Goal: Task Accomplishment & Management: Manage account settings

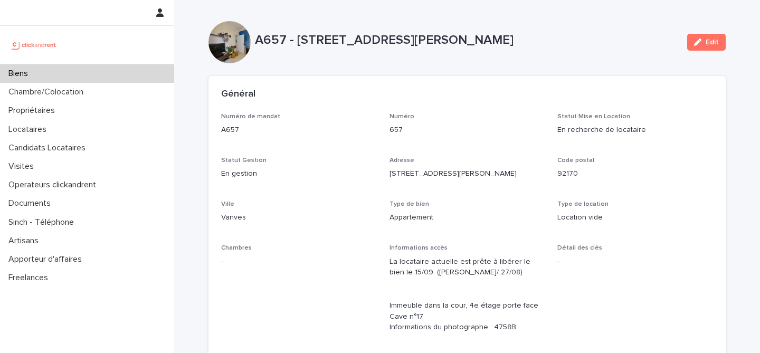
click at [51, 69] on div "Biens" at bounding box center [87, 73] width 174 height 18
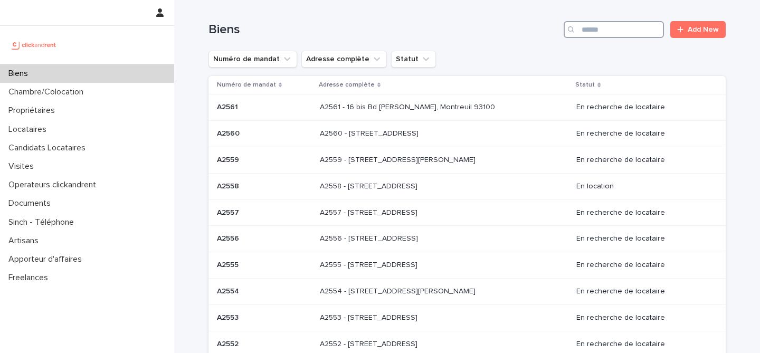
click at [623, 30] on input "Search" at bounding box center [613, 29] width 100 height 17
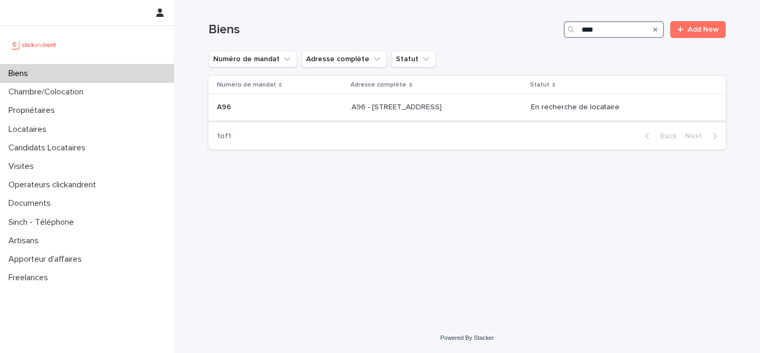
type input "***"
click at [397, 108] on p "A96 - 11 rue de Châteaufort, Orsay 91400" at bounding box center [397, 106] width 92 height 11
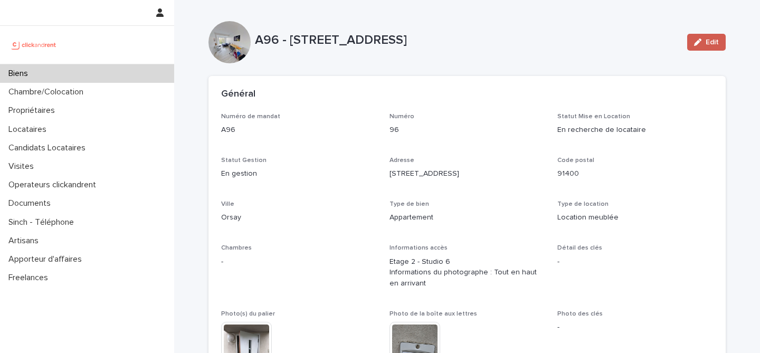
click at [696, 41] on icon "button" at bounding box center [697, 42] width 7 height 7
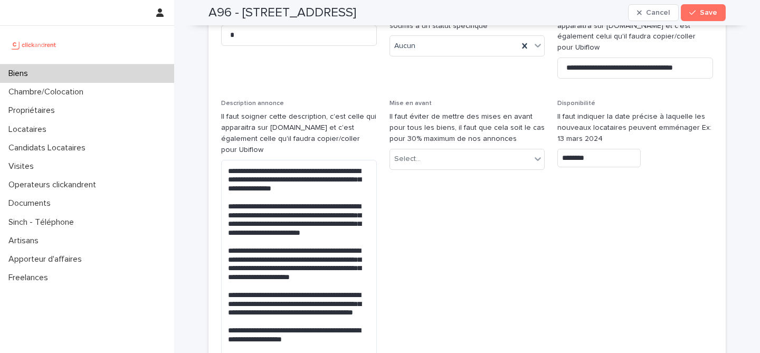
scroll to position [3347, 0]
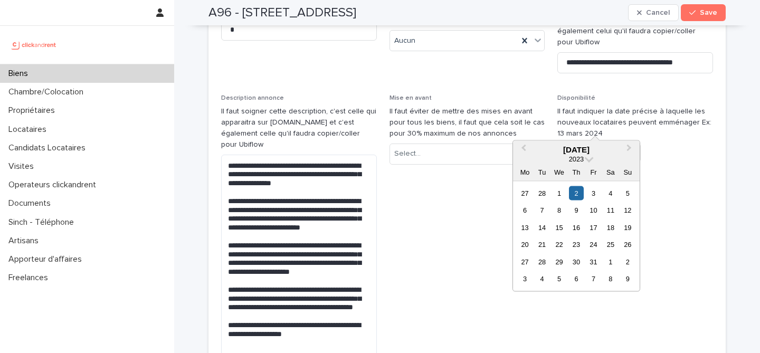
click at [569, 144] on input "********" at bounding box center [598, 153] width 83 height 18
click at [629, 148] on span "Next Month" at bounding box center [629, 149] width 0 height 14
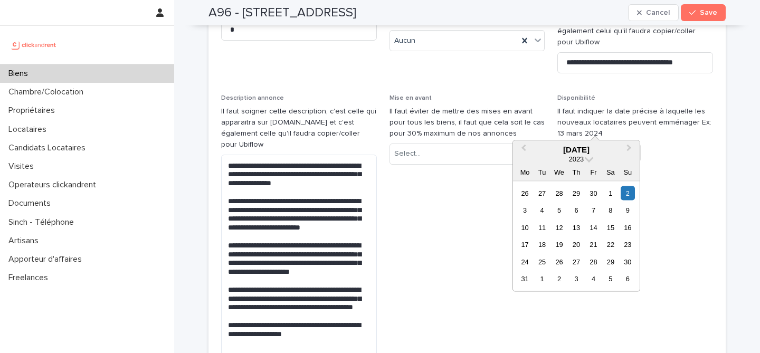
click at [582, 149] on div "July 2023" at bounding box center [576, 149] width 127 height 9
click at [588, 159] on span at bounding box center [589, 158] width 9 height 9
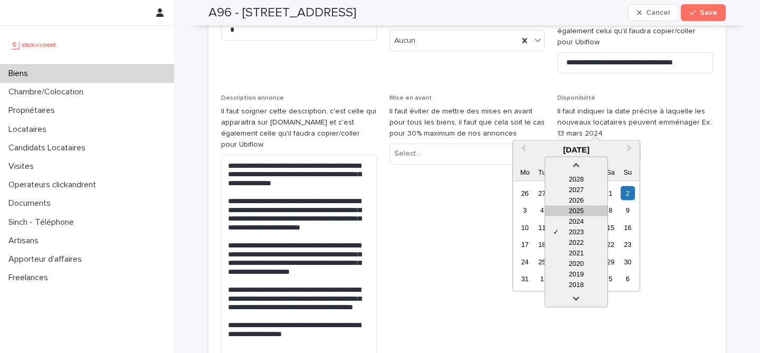
click at [583, 211] on div "2025" at bounding box center [576, 211] width 62 height 11
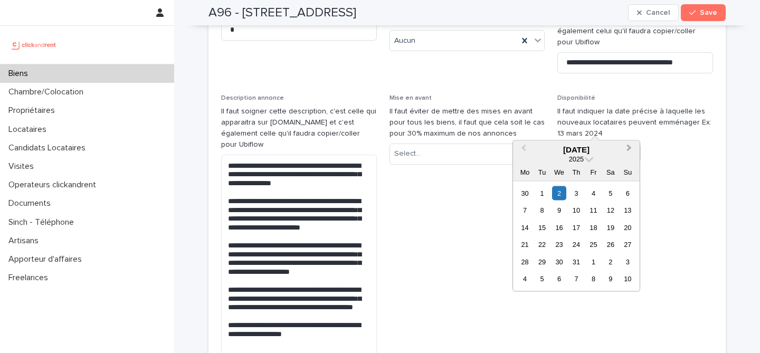
click at [631, 147] on button "Next Month" at bounding box center [630, 150] width 17 height 17
click at [523, 147] on span "Previous Month" at bounding box center [523, 149] width 0 height 14
click at [629, 149] on span "Next Month" at bounding box center [629, 149] width 0 height 14
click at [613, 209] on div "13" at bounding box center [610, 210] width 14 height 14
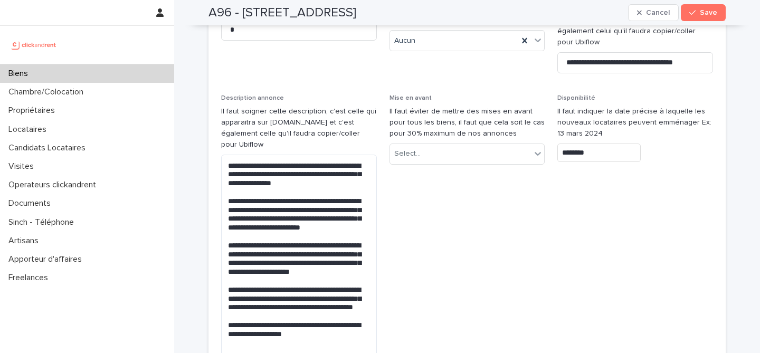
type input "*********"
click at [702, 8] on button "Save" at bounding box center [703, 12] width 45 height 17
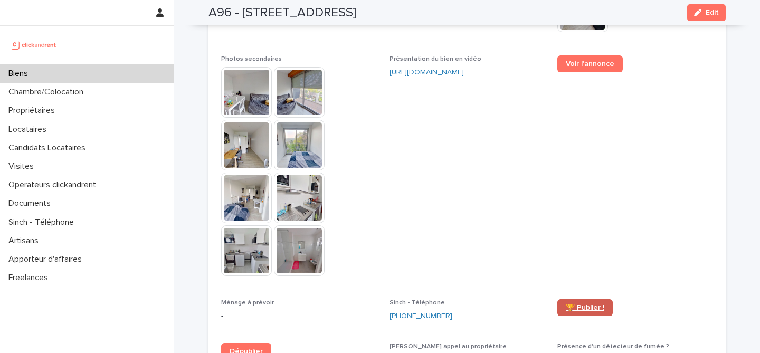
scroll to position [2930, 0]
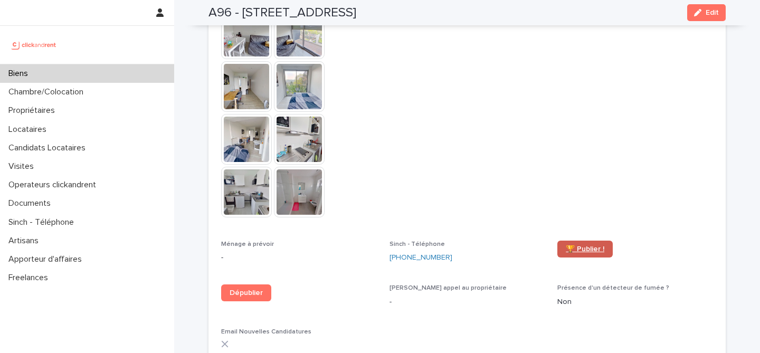
click at [577, 241] on link "🏆 Publier !" at bounding box center [584, 249] width 55 height 17
click at [24, 72] on p "Biens" at bounding box center [20, 74] width 32 height 10
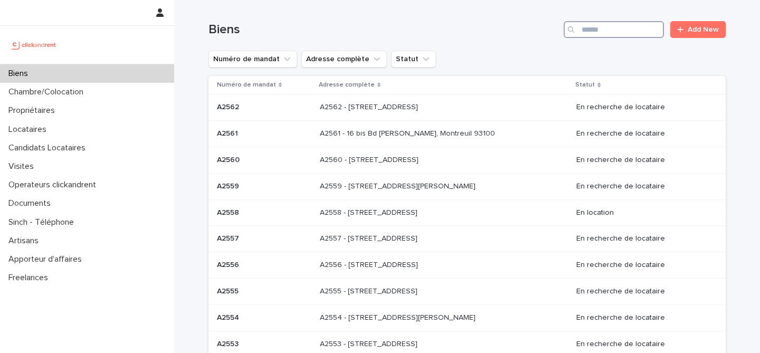
click at [597, 37] on input "Search" at bounding box center [613, 29] width 100 height 17
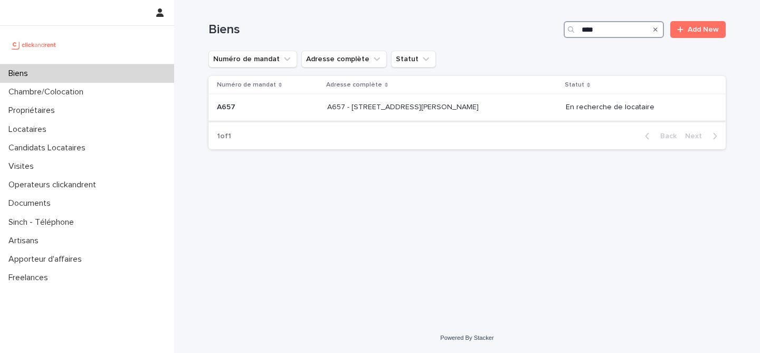
type input "****"
click at [450, 105] on p "A657 - 10 rue Jean Bleuzen, Vanves 92170" at bounding box center [404, 106] width 154 height 11
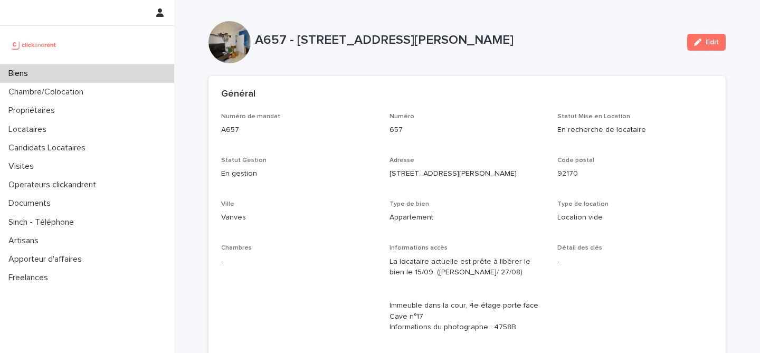
scroll to position [657, 0]
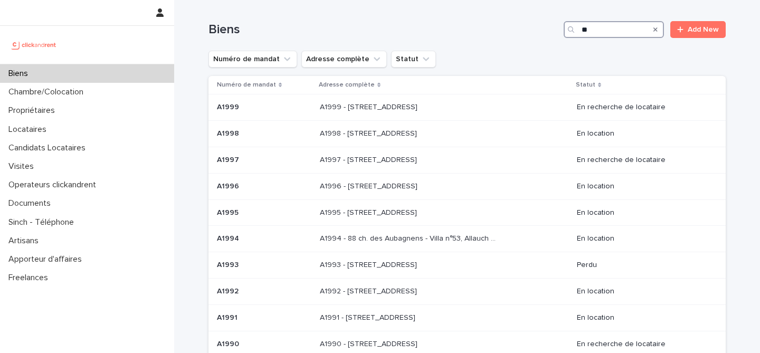
click at [597, 28] on input "**" at bounding box center [613, 29] width 100 height 17
drag, startPoint x: 593, startPoint y: 30, endPoint x: 569, endPoint y: 31, distance: 23.7
click at [569, 31] on div "**" at bounding box center [613, 29] width 100 height 17
paste input "**"
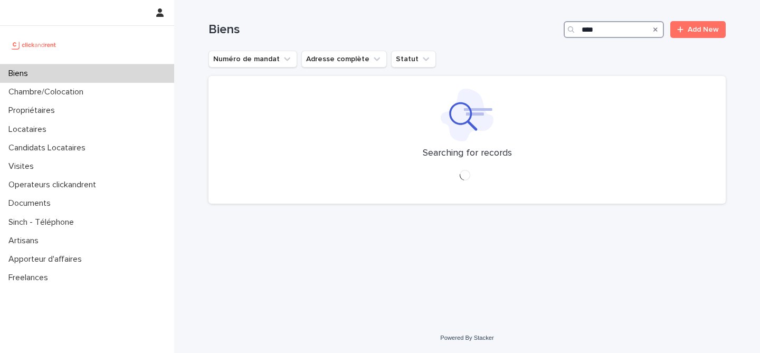
type input "****"
click at [586, 56] on div "Numéro de mandat Adresse complète Statut" at bounding box center [466, 59] width 517 height 17
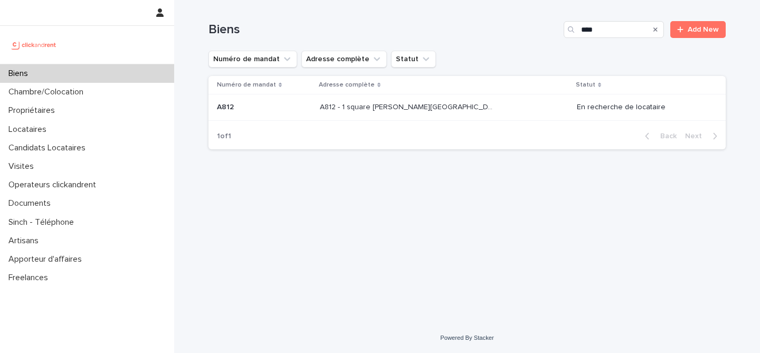
click at [501, 171] on div "Loading... Saving… Loading... Saving… Biens **** Add New Numéro de mandat Adres…" at bounding box center [467, 148] width 528 height 297
click at [418, 113] on div "A812 - 1 square Anatole France, Saint-Cyr-L’ecole 78210 A812 - 1 square Anatole…" at bounding box center [444, 107] width 248 height 17
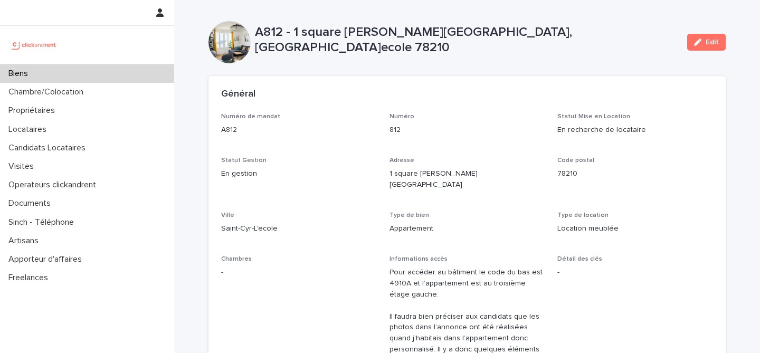
drag, startPoint x: 491, startPoint y: 131, endPoint x: 495, endPoint y: 138, distance: 7.6
click at [491, 131] on p "812" at bounding box center [467, 130] width 156 height 11
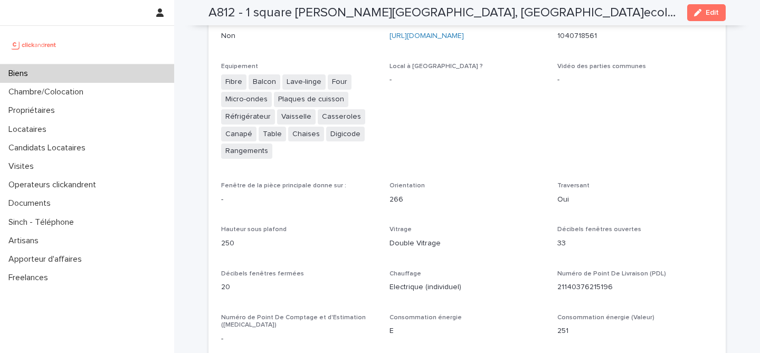
scroll to position [863, 0]
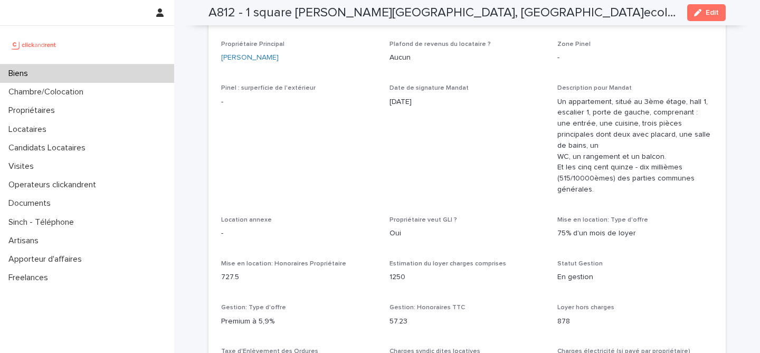
click at [476, 84] on div "Date de signature Mandat 29/8/2022" at bounding box center [467, 99] width 156 height 31
click at [744, 9] on div "A812 - 1 square Anatole France, Saint-Cyr-L’ecole 78210 Edit" at bounding box center [467, 12] width 568 height 25
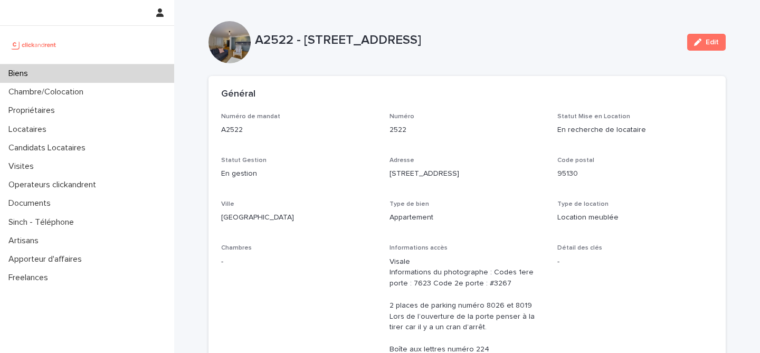
click at [39, 76] on div "Biens" at bounding box center [87, 73] width 174 height 18
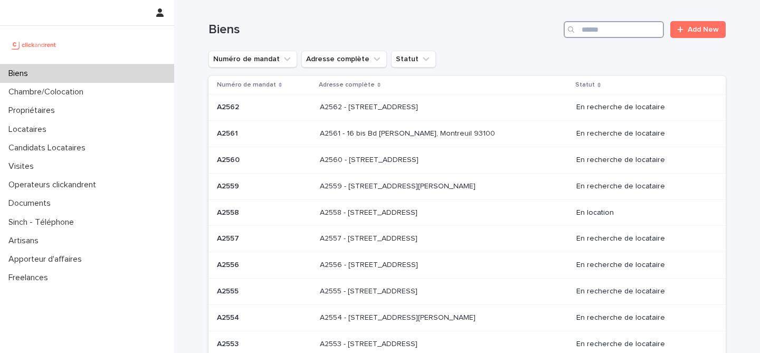
click at [585, 31] on input "Search" at bounding box center [613, 29] width 100 height 17
paste input "****"
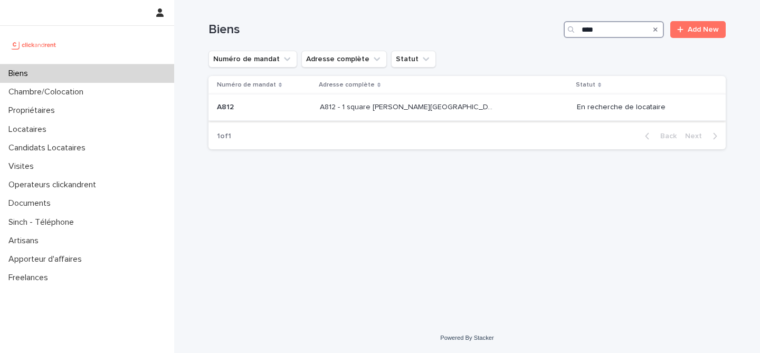
type input "****"
click at [440, 108] on p "A812 - 1 square [PERSON_NAME][GEOGRAPHIC_DATA], [GEOGRAPHIC_DATA]ecole 78210" at bounding box center [409, 106] width 178 height 11
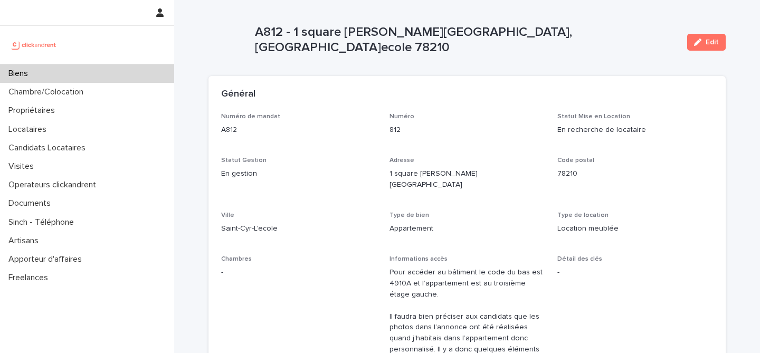
scroll to position [863, 0]
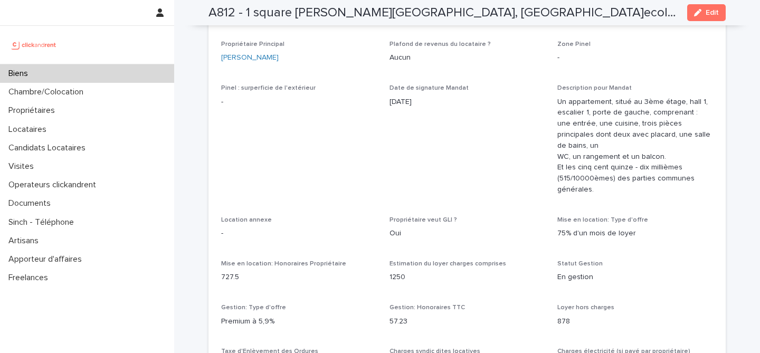
click at [493, 84] on div "Date de signature Mandat [DATE]" at bounding box center [467, 99] width 156 height 31
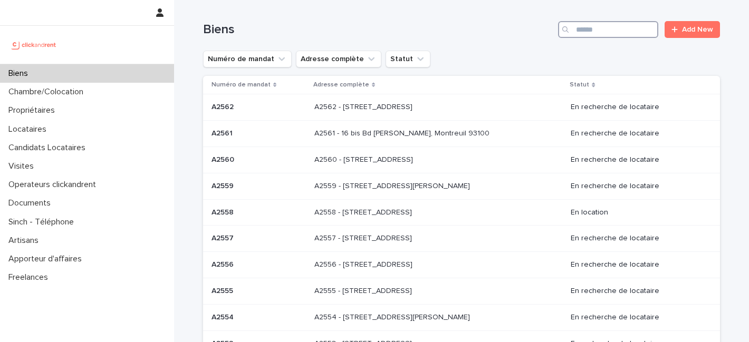
click at [586, 24] on input "Search" at bounding box center [608, 29] width 100 height 17
paste input "****"
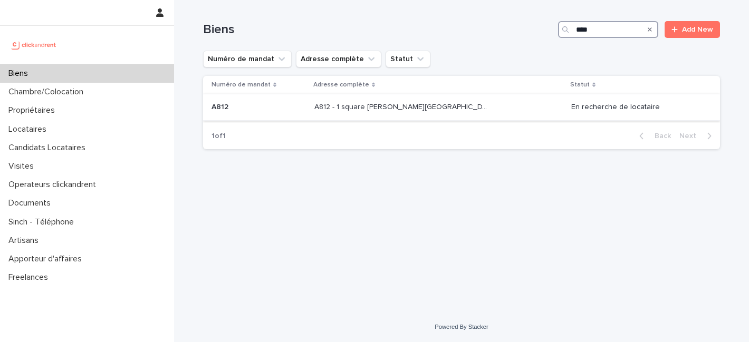
type input "****"
click at [424, 112] on p "A812 - 1 square Anatole France, Saint-Cyr-L’ecole 78210" at bounding box center [403, 106] width 178 height 11
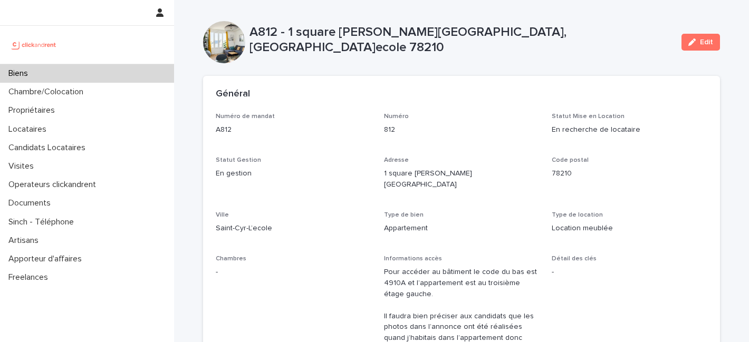
click at [72, 67] on div "Biens" at bounding box center [87, 73] width 174 height 18
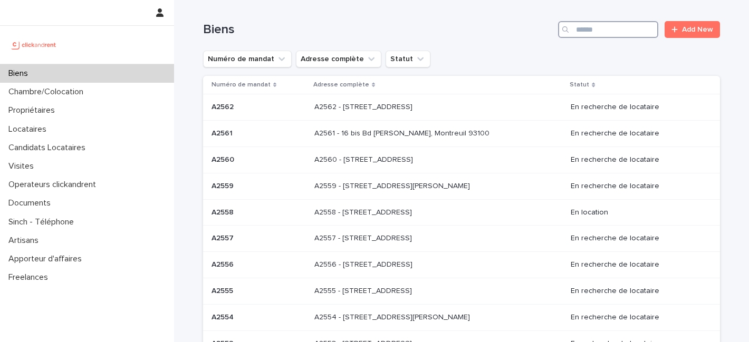
click at [589, 36] on input "Search" at bounding box center [608, 29] width 100 height 17
click at [608, 29] on input "Search" at bounding box center [608, 29] width 100 height 17
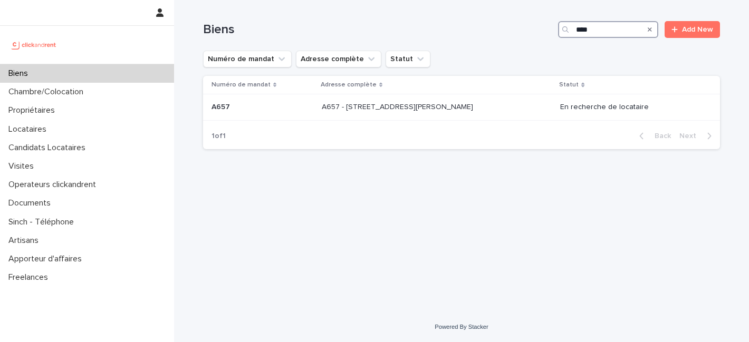
type input "****"
click at [496, 22] on h1 "Biens" at bounding box center [378, 29] width 351 height 15
click at [395, 106] on p "A657 - 10 rue Jean Bleuzen, Vanves 92170" at bounding box center [399, 106] width 154 height 11
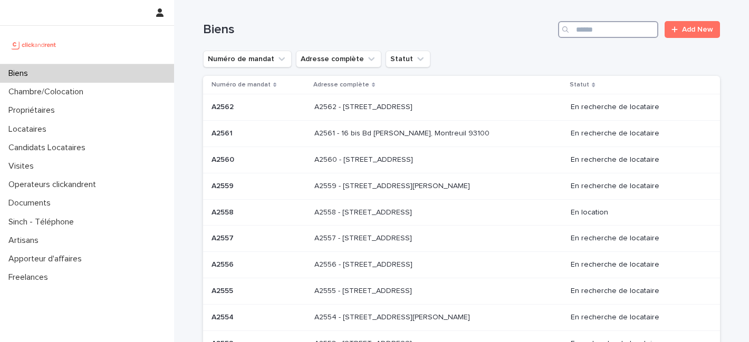
click at [600, 31] on input "Search" at bounding box center [608, 29] width 100 height 17
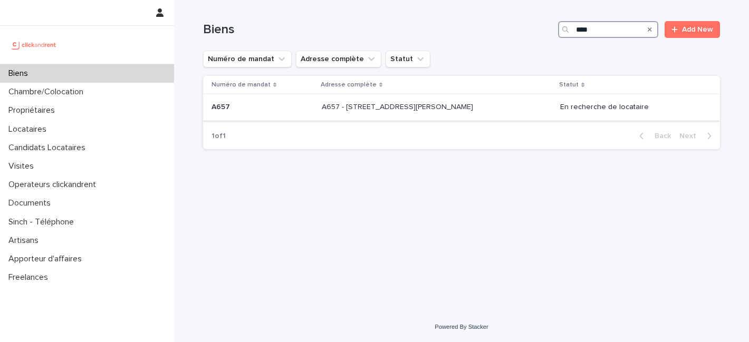
type input "****"
click at [424, 109] on p "A657 - 10 rue Jean Bleuzen, Vanves 92170" at bounding box center [399, 106] width 154 height 11
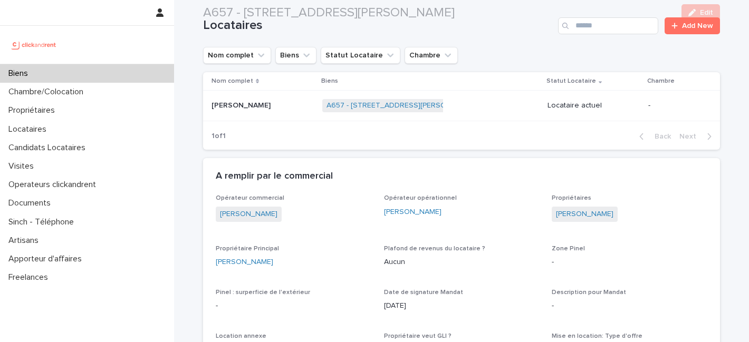
scroll to position [713, 0]
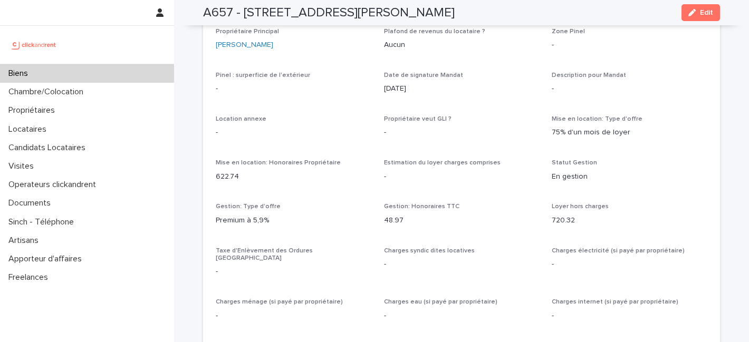
click at [505, 129] on p "-" at bounding box center [462, 132] width 156 height 11
click at [495, 118] on p "Propriétaire veut GLI ?" at bounding box center [462, 119] width 156 height 7
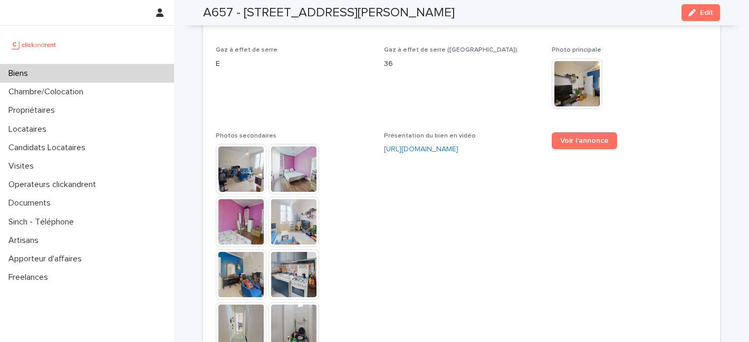
scroll to position [2439, 0]
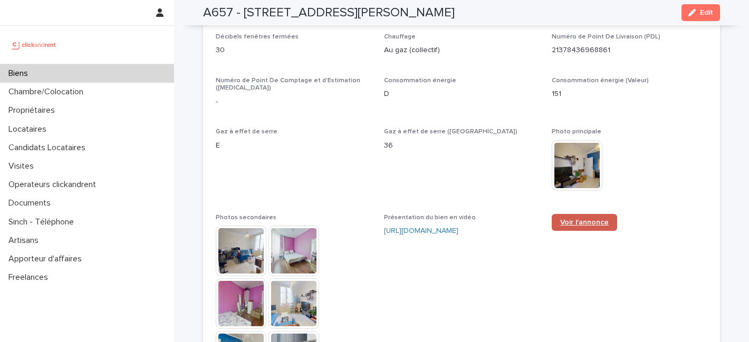
click at [587, 219] on span "Voir l'annonce" at bounding box center [584, 222] width 49 height 7
drag, startPoint x: 681, startPoint y: 180, endPoint x: 673, endPoint y: 179, distance: 7.5
click at [681, 180] on div "Photo principale This file cannot be opened Download File" at bounding box center [630, 164] width 156 height 73
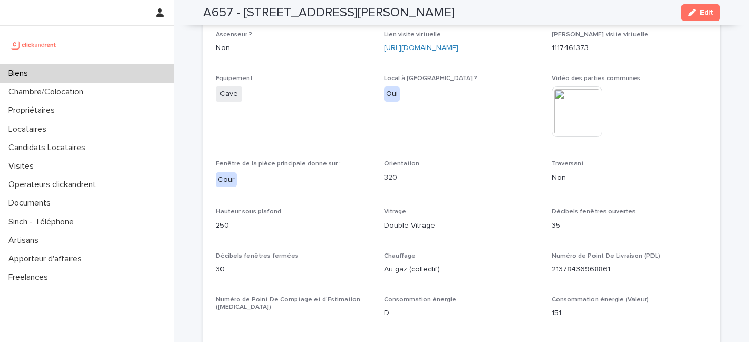
scroll to position [2218, 0]
drag, startPoint x: 668, startPoint y: 70, endPoint x: 674, endPoint y: 29, distance: 41.6
click at [668, 67] on div "**********" at bounding box center [462, 232] width 492 height 1126
click at [471, 77] on p "Local à [GEOGRAPHIC_DATA] ?" at bounding box center [462, 80] width 156 height 7
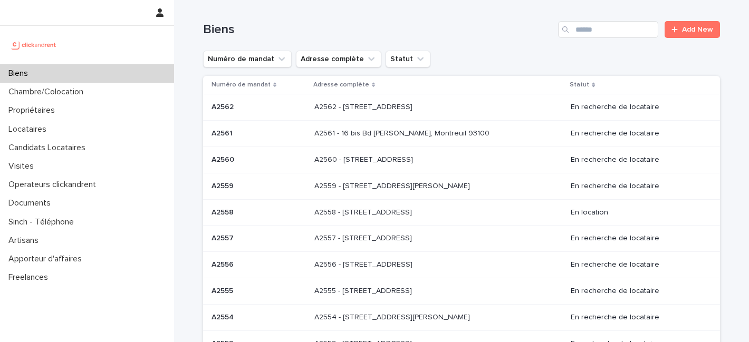
drag, startPoint x: 558, startPoint y: 63, endPoint x: 578, endPoint y: 52, distance: 22.9
click at [560, 61] on div "Numéro de mandat Adresse complète Statut" at bounding box center [461, 59] width 517 height 17
click at [594, 30] on input "Search" at bounding box center [608, 29] width 100 height 17
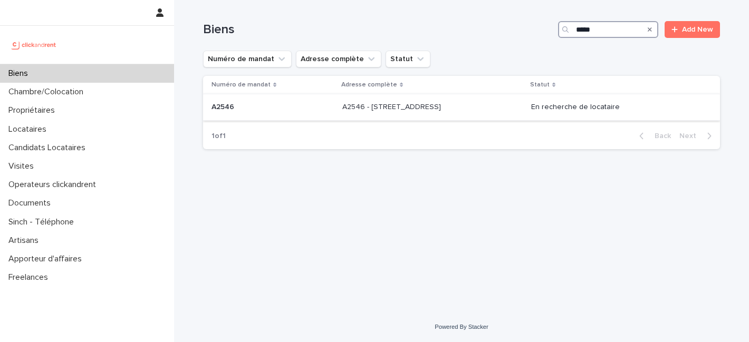
type input "*****"
click at [430, 110] on p "A2546 - [STREET_ADDRESS]" at bounding box center [392, 106] width 101 height 11
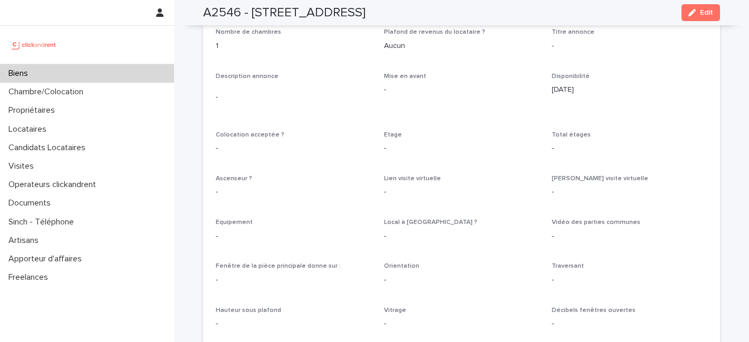
scroll to position [1867, 0]
click at [494, 93] on span "Mise en avant -" at bounding box center [462, 95] width 156 height 46
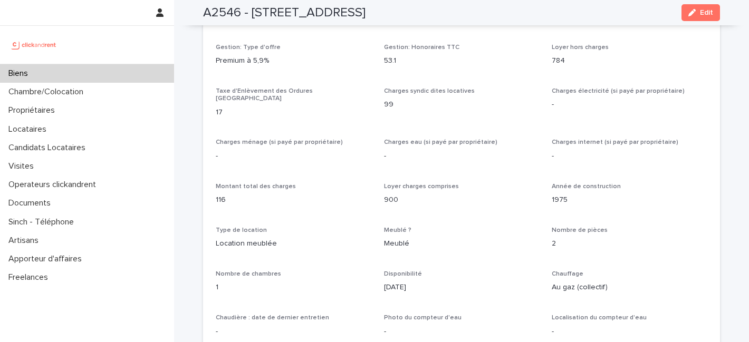
scroll to position [1091, 0]
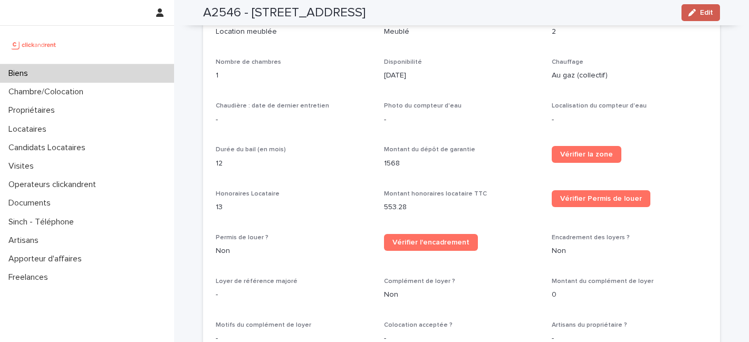
click at [693, 12] on div "button" at bounding box center [695, 12] width 12 height 7
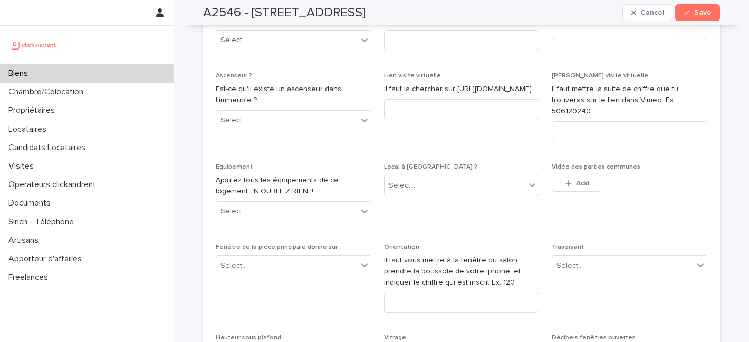
scroll to position [3271, 0]
click at [359, 207] on icon at bounding box center [364, 212] width 11 height 11
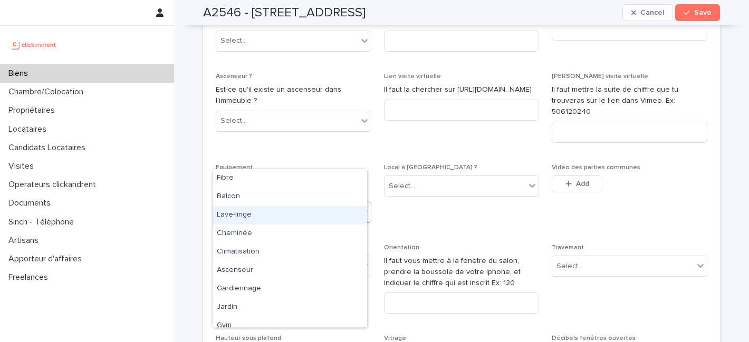
click at [260, 211] on div "Lave-linge" at bounding box center [290, 215] width 155 height 18
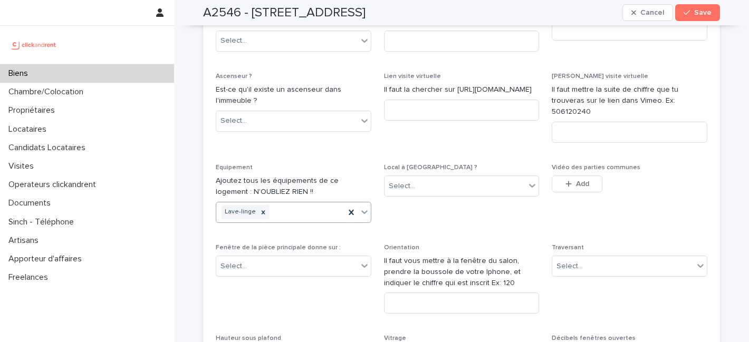
click at [361, 211] on icon at bounding box center [364, 213] width 6 height 4
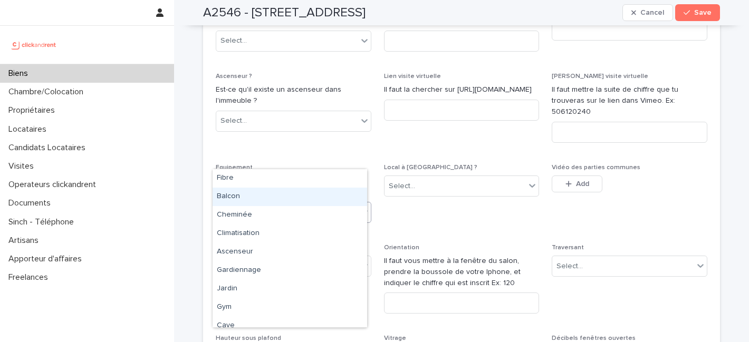
click at [263, 197] on div "Balcon" at bounding box center [290, 197] width 155 height 18
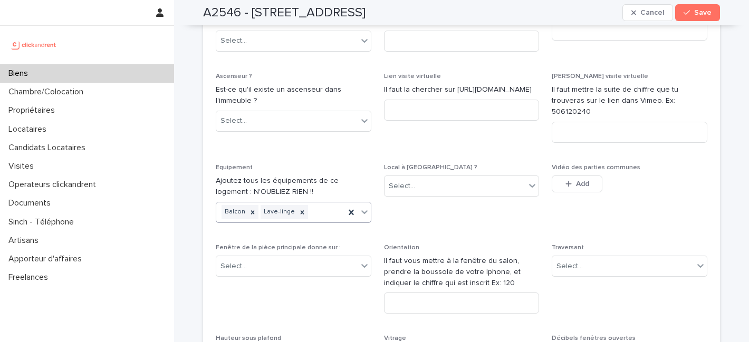
click at [361, 207] on icon at bounding box center [364, 212] width 11 height 11
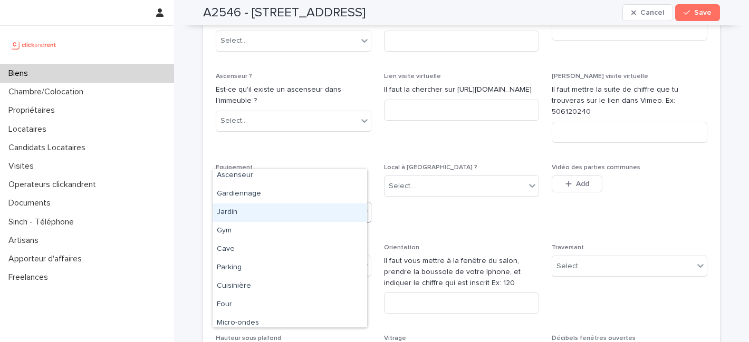
scroll to position [63, 0]
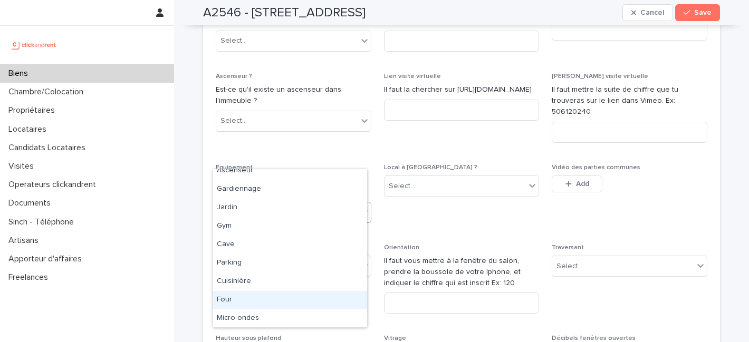
click at [250, 298] on div "Four" at bounding box center [290, 300] width 155 height 18
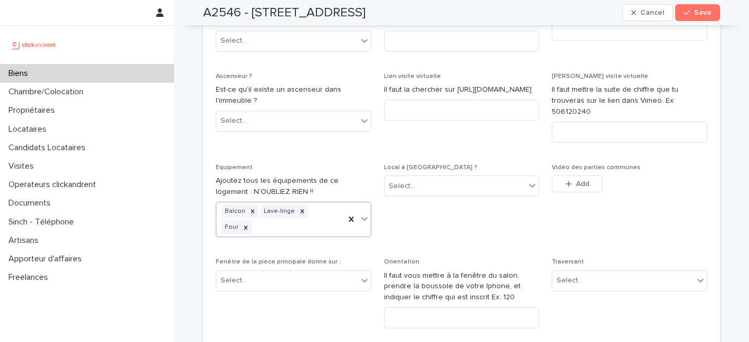
click at [361, 218] on icon at bounding box center [364, 220] width 6 height 4
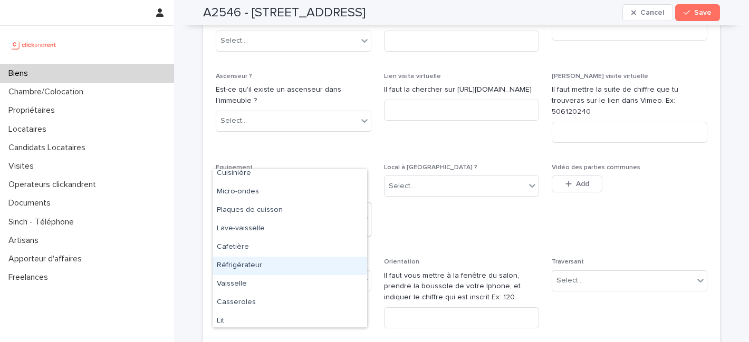
scroll to position [177, 0]
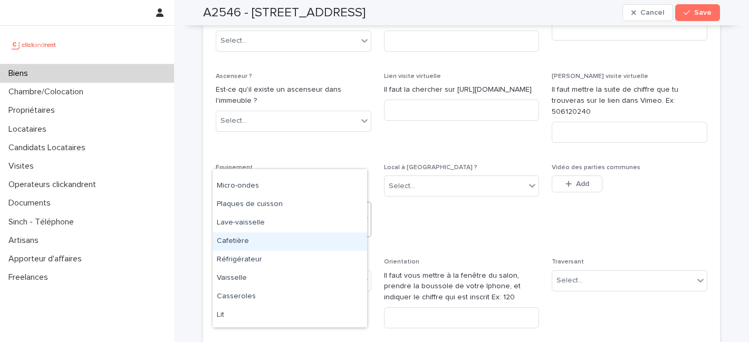
click at [255, 239] on div "Cafetière" at bounding box center [290, 242] width 155 height 18
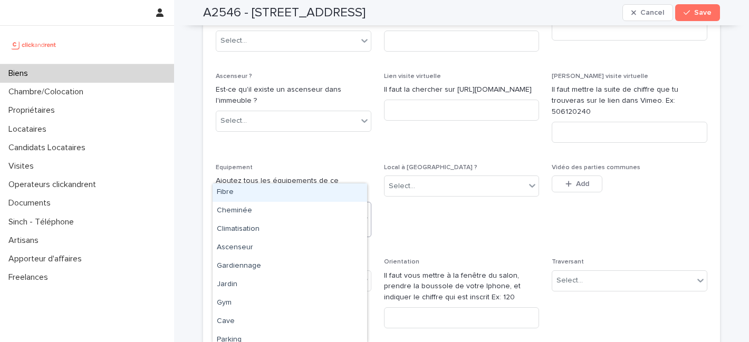
click at [359, 214] on icon at bounding box center [364, 219] width 11 height 11
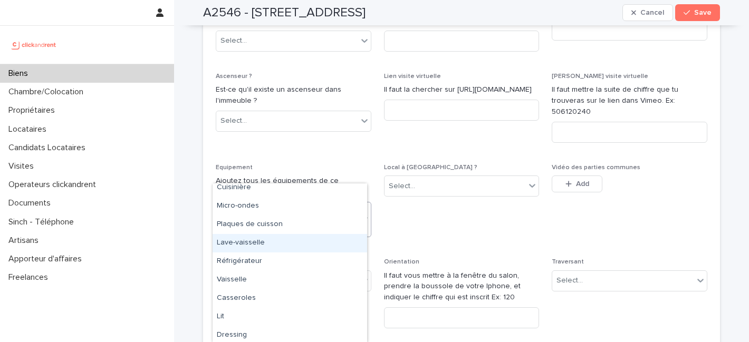
scroll to position [206, 0]
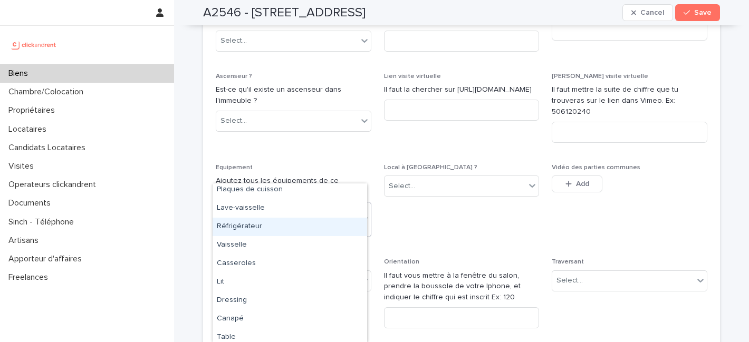
click at [264, 228] on div "Réfrigérateur" at bounding box center [290, 227] width 155 height 18
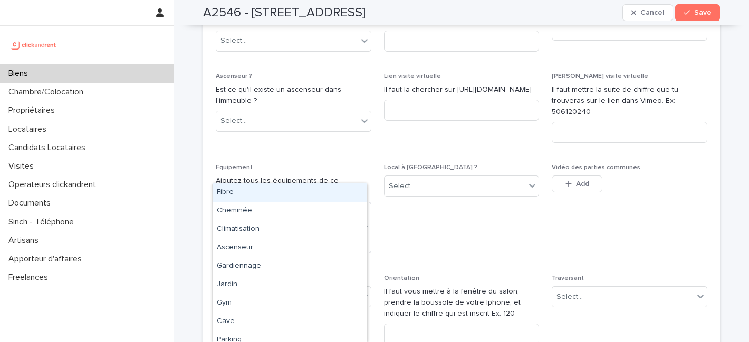
click at [361, 226] on icon at bounding box center [364, 228] width 6 height 4
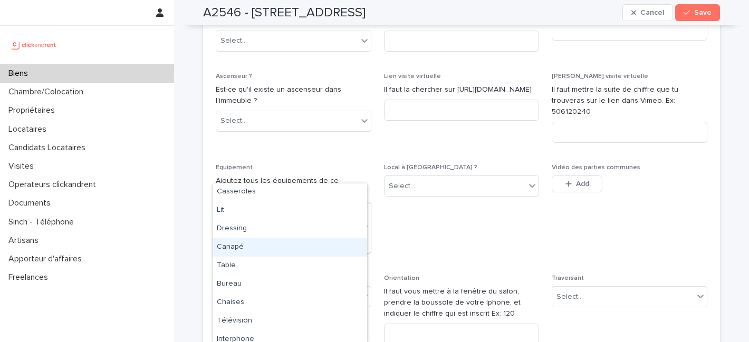
scroll to position [253, 0]
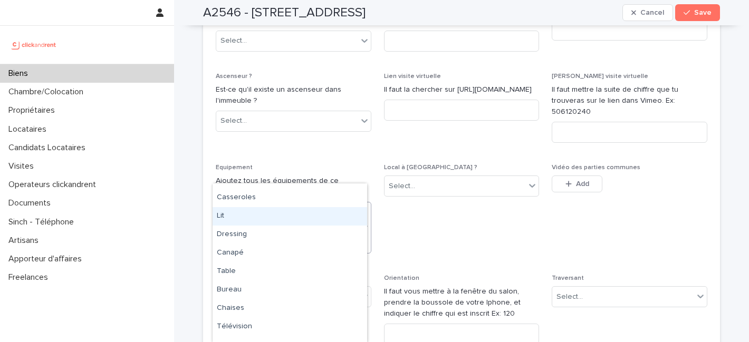
click at [240, 216] on div "Lit" at bounding box center [290, 216] width 155 height 18
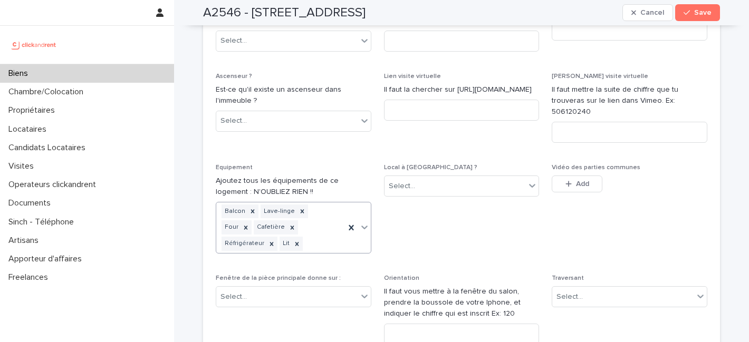
click at [361, 226] on icon at bounding box center [364, 228] width 6 height 4
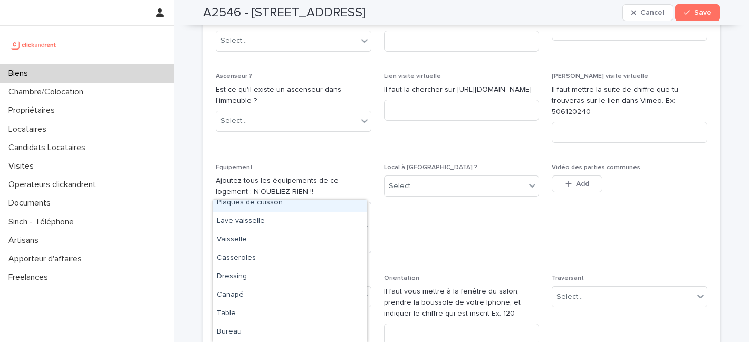
scroll to position [210, 0]
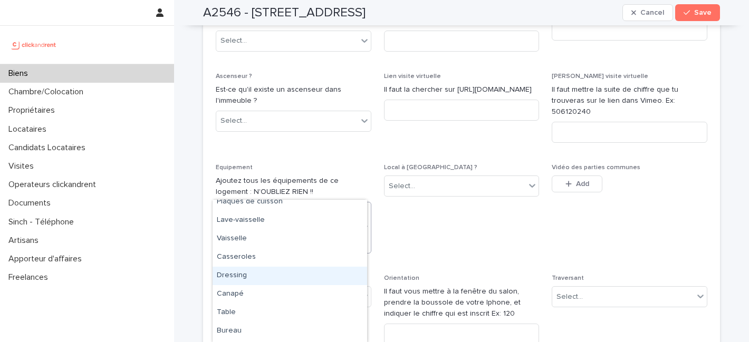
click at [240, 275] on div "Dressing" at bounding box center [290, 276] width 155 height 18
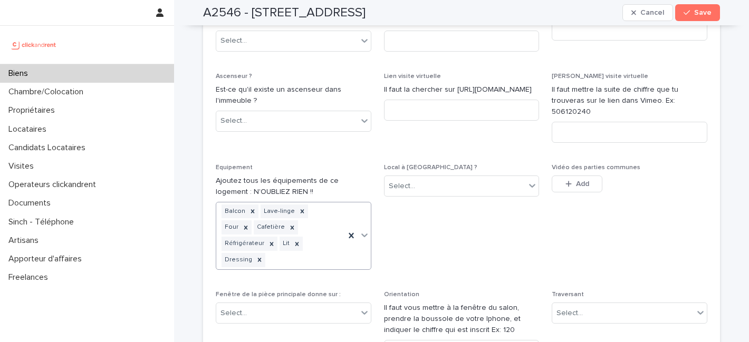
click at [359, 230] on icon at bounding box center [364, 235] width 11 height 11
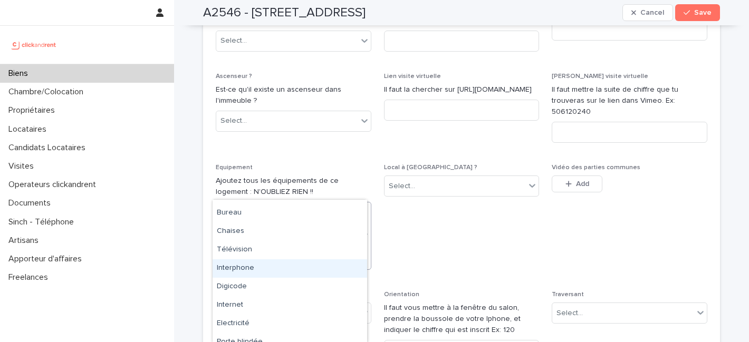
scroll to position [296, 0]
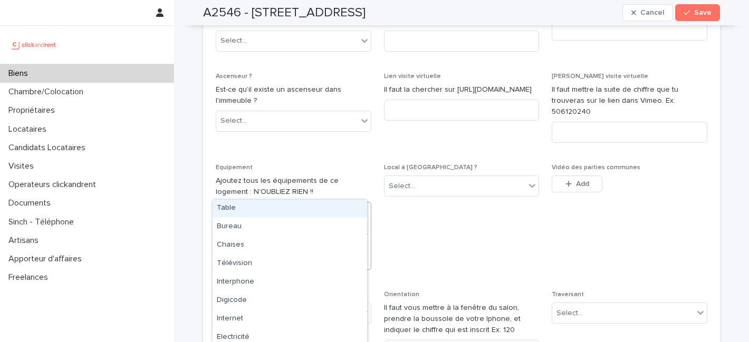
click at [243, 211] on div "Table" at bounding box center [290, 208] width 155 height 18
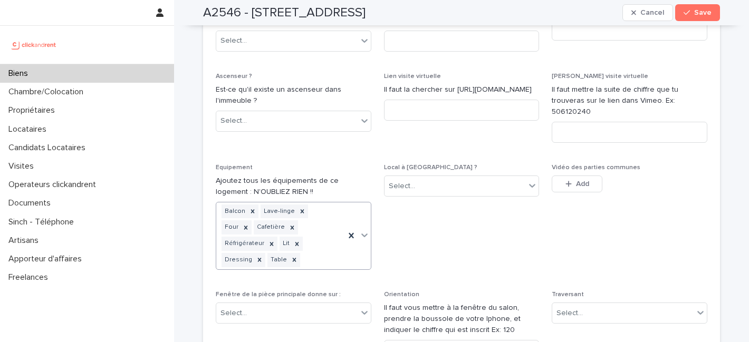
click at [361, 230] on icon at bounding box center [364, 235] width 11 height 11
type input "***"
drag, startPoint x: 269, startPoint y: 209, endPoint x: 285, endPoint y: 207, distance: 17.1
click at [269, 209] on div "Chaises" at bounding box center [290, 209] width 155 height 18
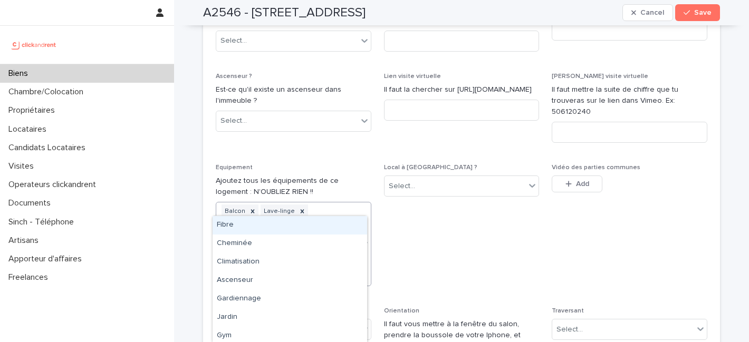
click at [360, 238] on icon at bounding box center [364, 243] width 11 height 11
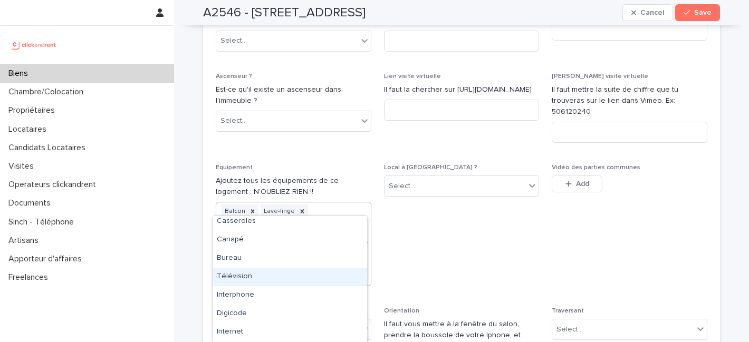
scroll to position [280, 0]
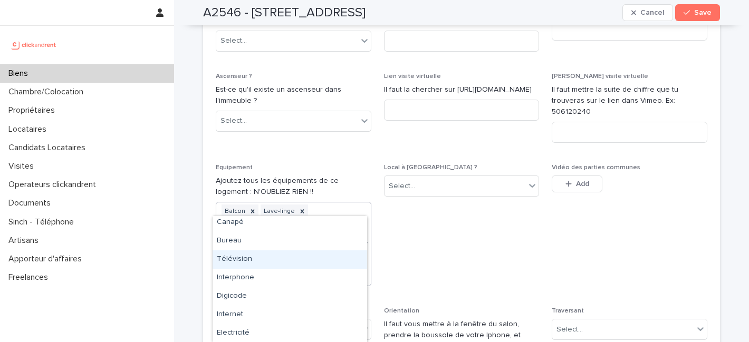
click at [260, 258] on div "Télévision" at bounding box center [290, 260] width 155 height 18
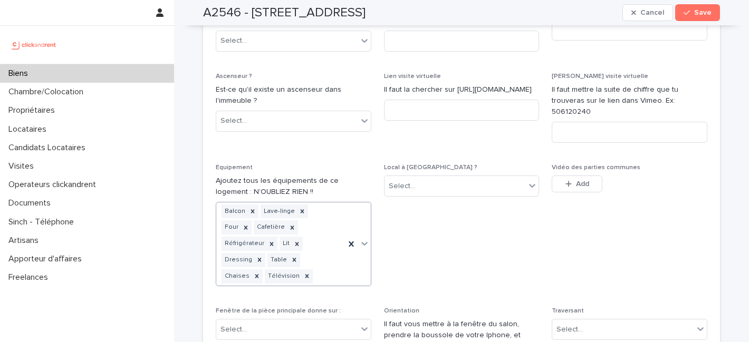
click at [360, 238] on icon at bounding box center [364, 243] width 11 height 11
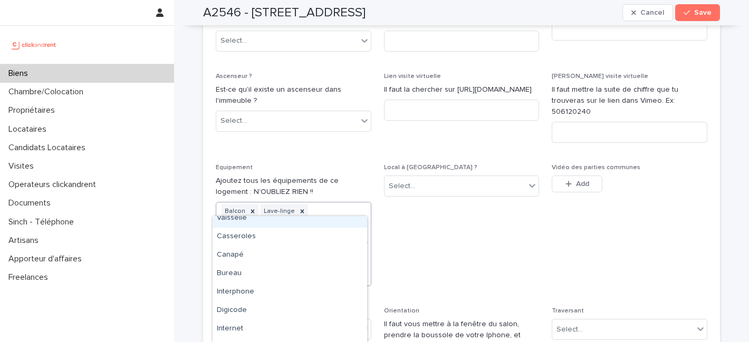
scroll to position [247, 0]
click at [248, 254] on div "Canapé" at bounding box center [290, 255] width 155 height 18
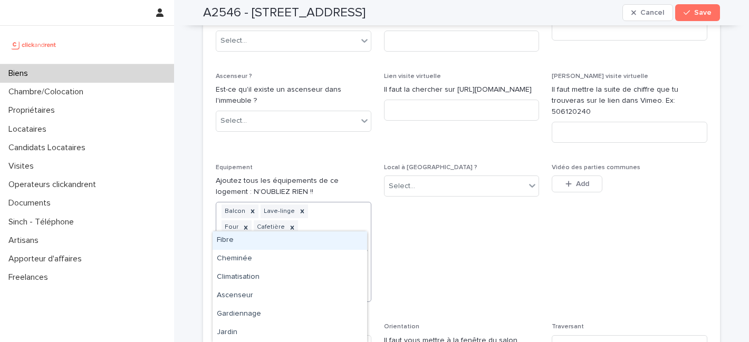
click at [362, 250] on icon at bounding box center [364, 252] width 6 height 4
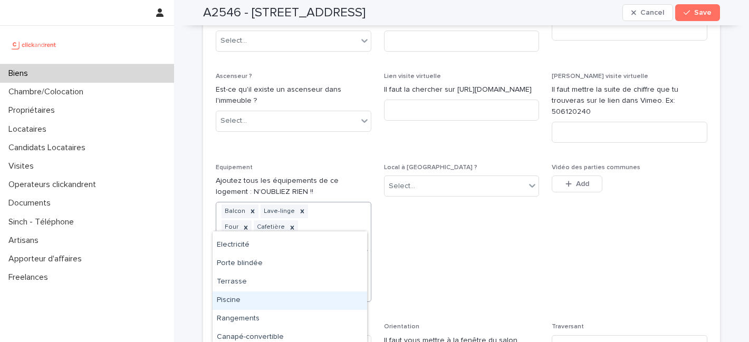
scroll to position [350, 0]
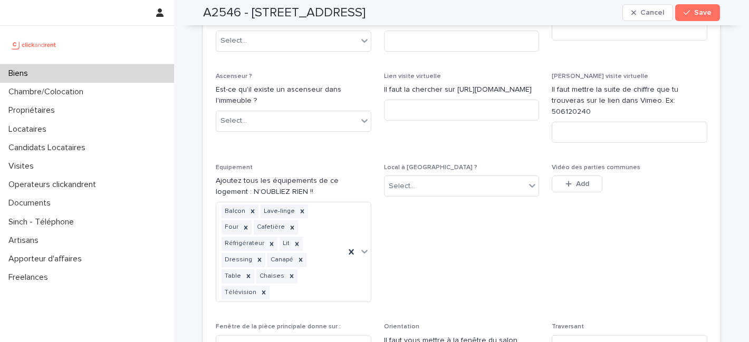
click at [503, 190] on span "Local à vélo ? Select..." at bounding box center [462, 237] width 156 height 147
click at [694, 12] on span "Save" at bounding box center [702, 12] width 17 height 7
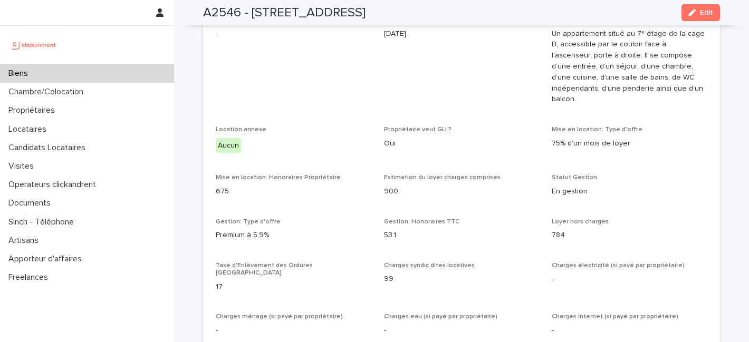
scroll to position [695, 0]
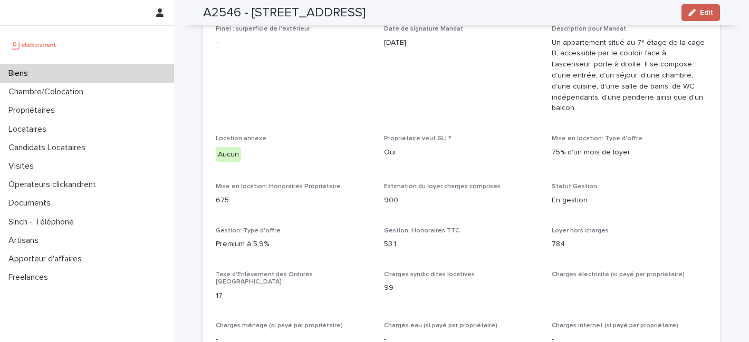
click at [693, 11] on div "button" at bounding box center [695, 12] width 12 height 7
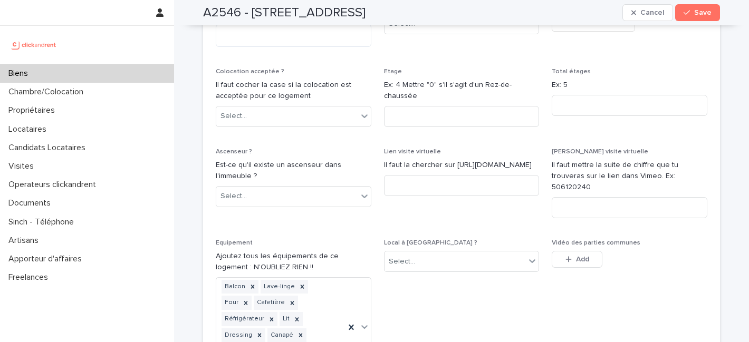
scroll to position [3199, 0]
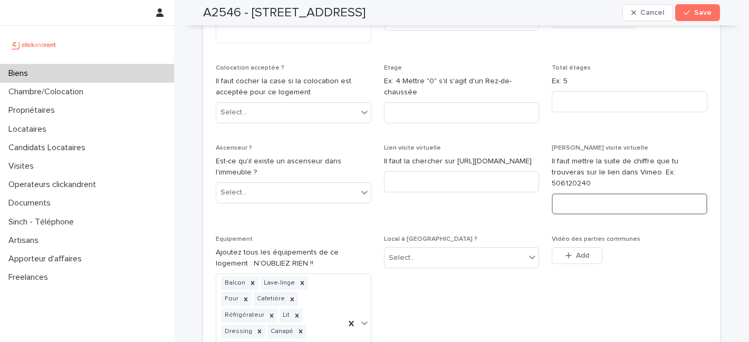
click at [588, 194] on input at bounding box center [630, 204] width 156 height 21
paste input "**********"
click at [618, 194] on input "**********" at bounding box center [630, 204] width 156 height 21
click at [617, 194] on input "**********" at bounding box center [630, 204] width 156 height 21
click at [647, 194] on input "**********" at bounding box center [630, 204] width 156 height 21
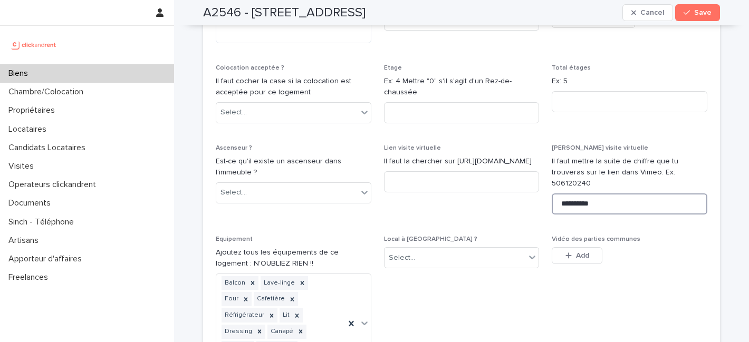
type input "**********"
click at [671, 247] on div "This file cannot be opened Download File Add" at bounding box center [630, 257] width 156 height 21
click at [697, 14] on span "Save" at bounding box center [702, 12] width 17 height 7
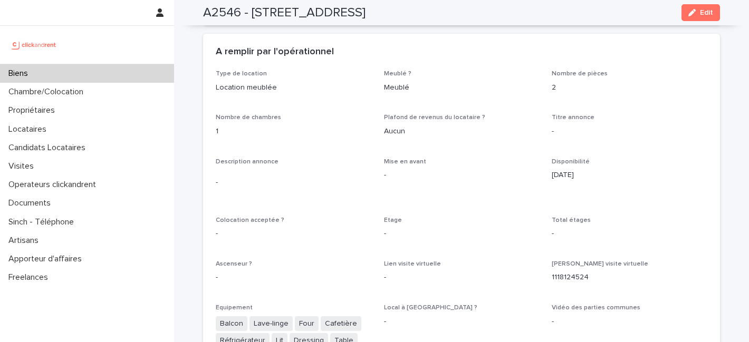
scroll to position [1767, 0]
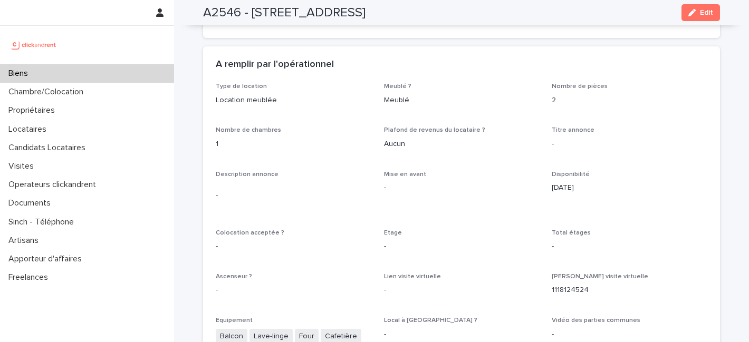
click at [568, 12] on div "A2546 - 1 rue des Étoiles, Nice 06000 Edit" at bounding box center [461, 12] width 517 height 25
click at [702, 11] on span "Edit" at bounding box center [706, 12] width 13 height 7
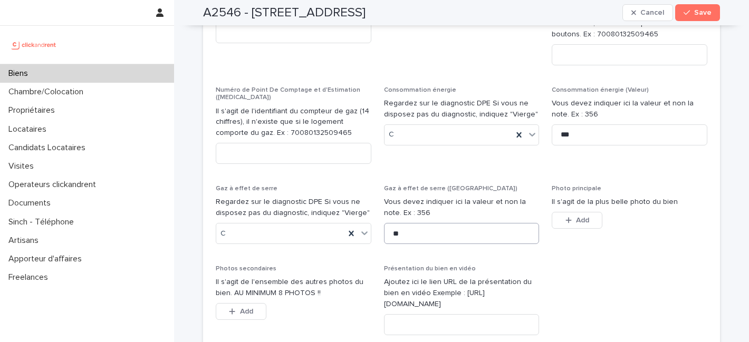
scroll to position [4003, 0]
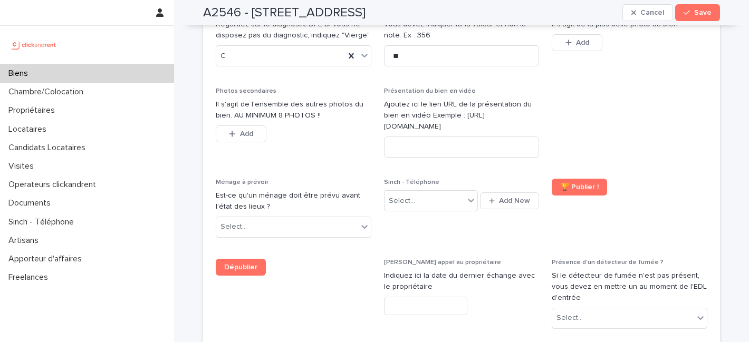
click at [306, 259] on span "Dépublier" at bounding box center [294, 298] width 156 height 79
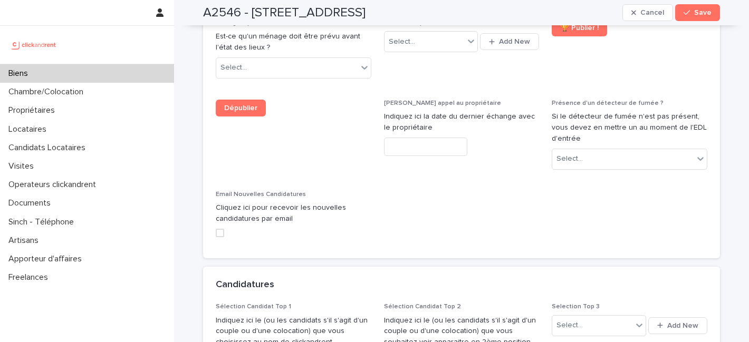
scroll to position [4110, 0]
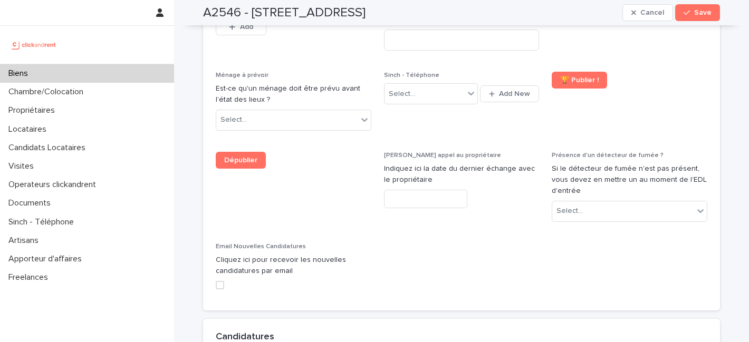
click at [329, 152] on span "Dépublier" at bounding box center [294, 191] width 156 height 79
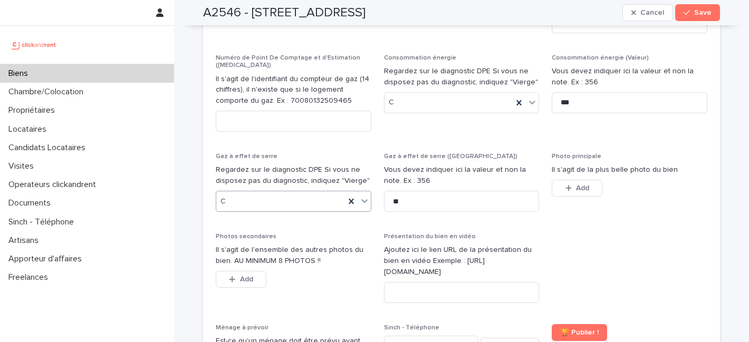
scroll to position [3841, 0]
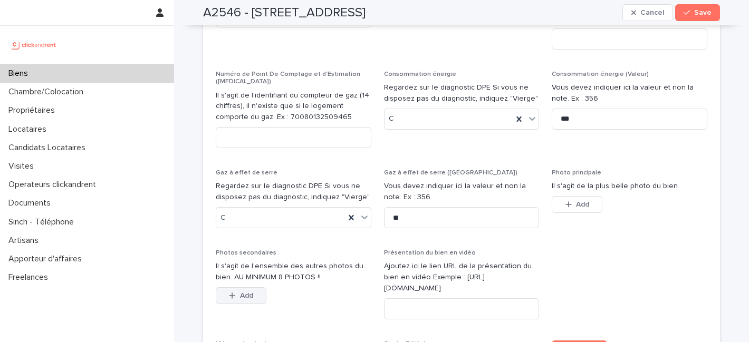
click at [251, 288] on button "Add" at bounding box center [241, 296] width 51 height 17
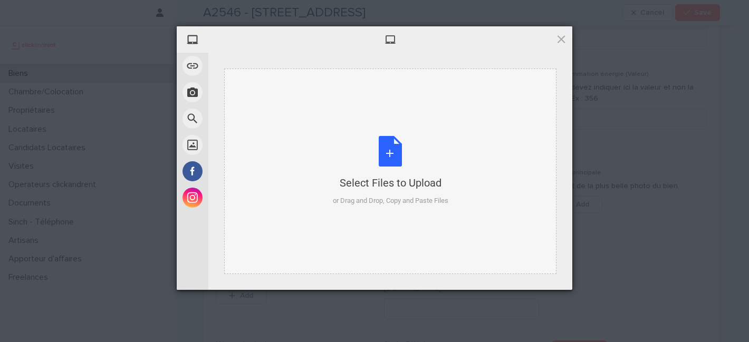
click at [388, 160] on div "Select Files to Upload or Drag and Drop, Copy and Paste Files" at bounding box center [391, 171] width 116 height 70
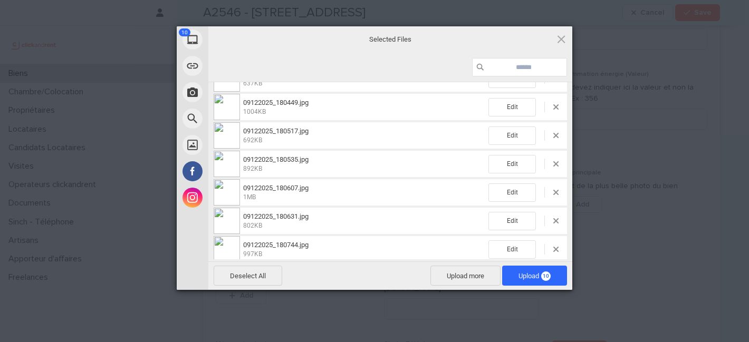
scroll to position [140, 0]
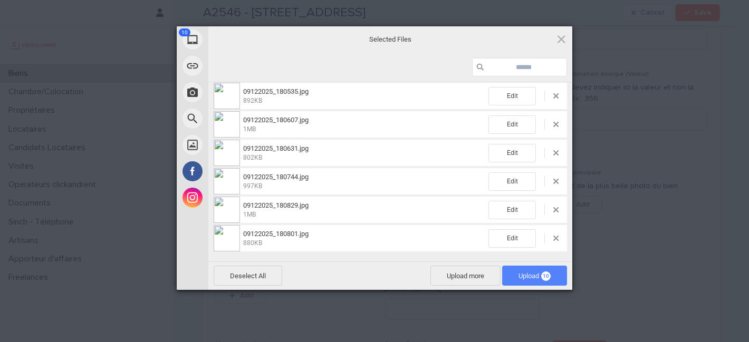
click at [519, 277] on span "Upload 10" at bounding box center [535, 276] width 32 height 8
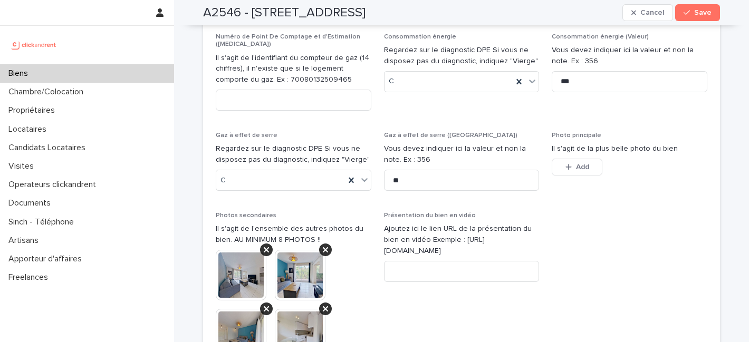
scroll to position [3864, 0]
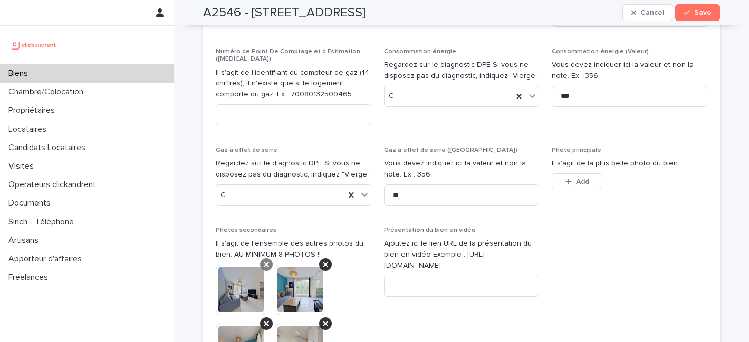
click at [264, 262] on icon at bounding box center [266, 264] width 5 height 5
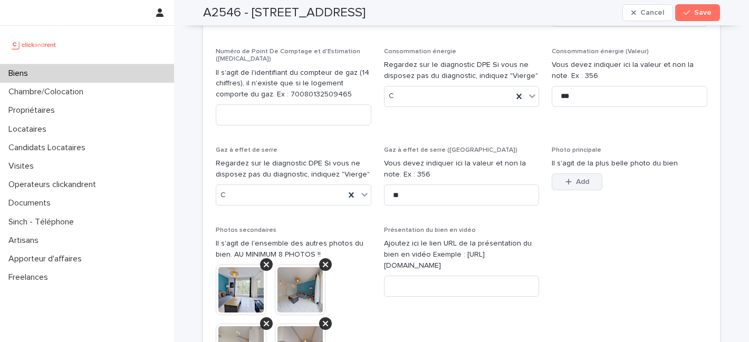
click at [557, 174] on button "Add" at bounding box center [577, 182] width 51 height 17
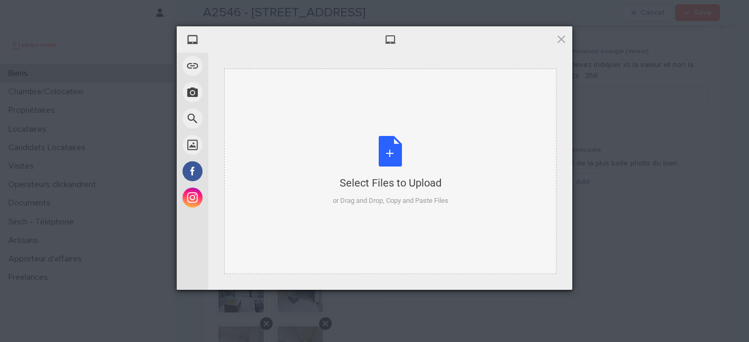
click at [395, 151] on div "Select Files to Upload or Drag and Drop, Copy and Paste Files" at bounding box center [391, 171] width 116 height 70
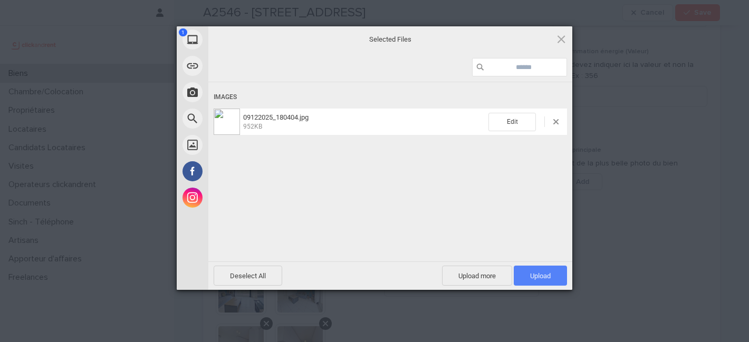
click at [544, 277] on span "Upload 1" at bounding box center [540, 276] width 21 height 8
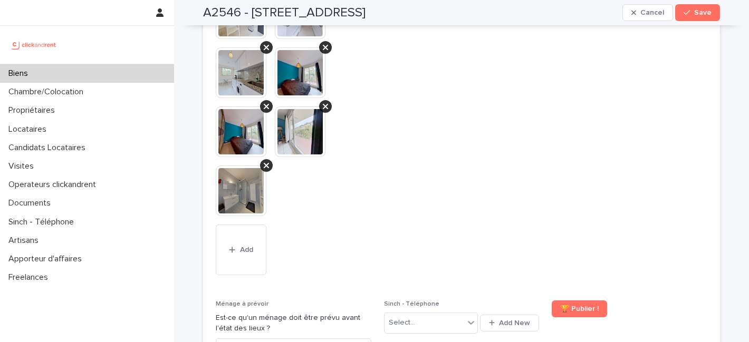
scroll to position [4019, 0]
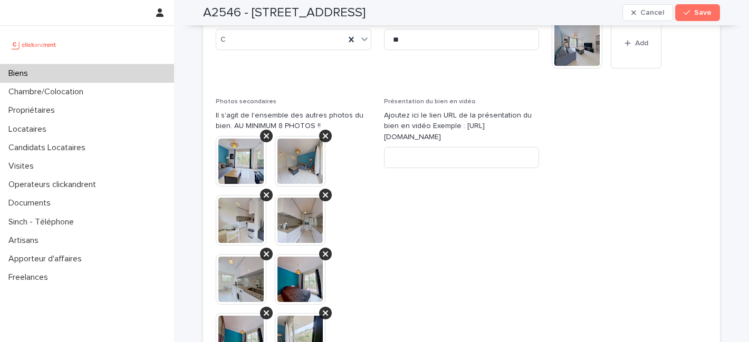
click at [500, 149] on span "Présentation du bien en vidéo Ajoutez ici le lien URL de la présentation du bie…" at bounding box center [462, 296] width 156 height 397
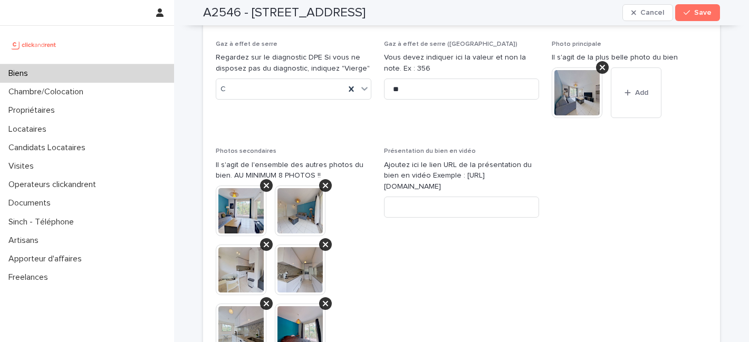
scroll to position [3819, 0]
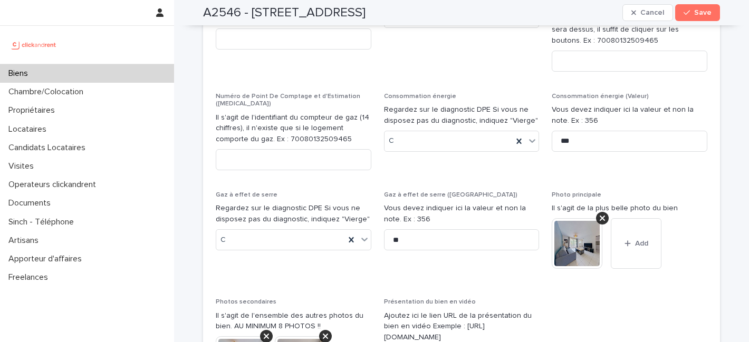
drag, startPoint x: 618, startPoint y: 206, endPoint x: 585, endPoint y: 211, distance: 33.7
click at [618, 206] on div "**********" at bounding box center [462, 40] width 492 height 1787
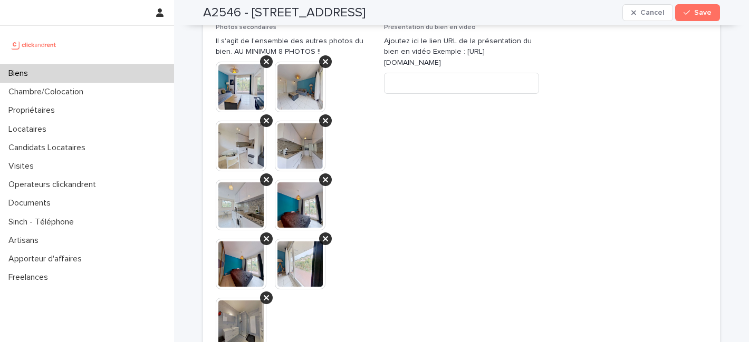
click at [506, 168] on span "Présentation du bien en vidéo Ajoutez ici le lien URL de la présentation du bie…" at bounding box center [462, 222] width 156 height 397
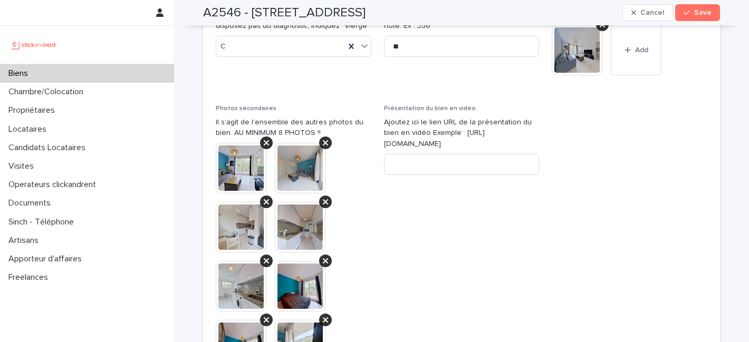
click at [570, 184] on span at bounding box center [630, 303] width 156 height 397
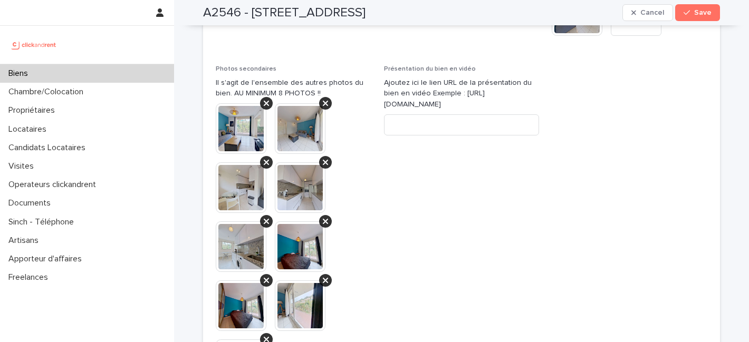
click at [565, 169] on span at bounding box center [630, 263] width 156 height 397
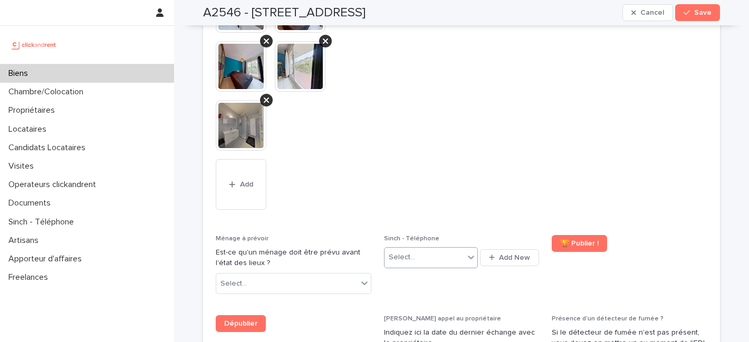
scroll to position [4292, 0]
click at [451, 248] on div "Select..." at bounding box center [425, 256] width 80 height 17
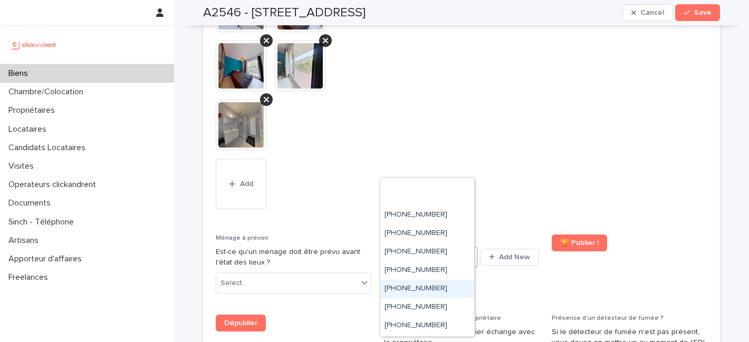
scroll to position [325, 0]
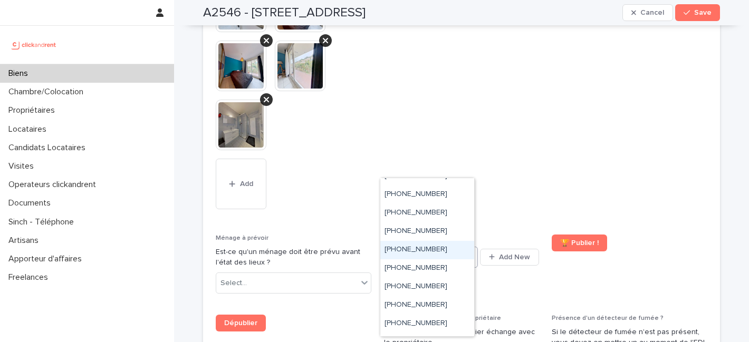
click at [455, 250] on div "+33755517177" at bounding box center [427, 250] width 94 height 18
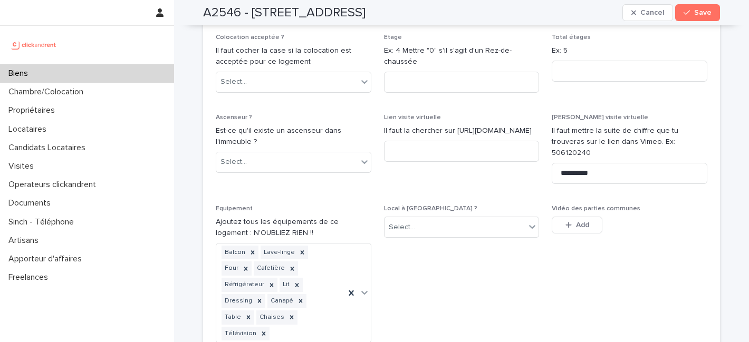
scroll to position [3220, 0]
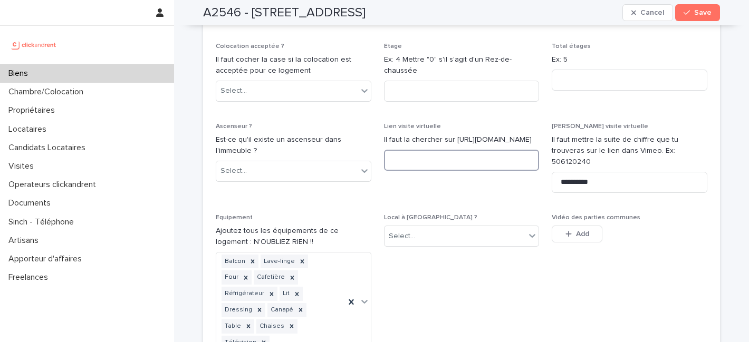
click at [427, 150] on input at bounding box center [462, 160] width 156 height 21
drag, startPoint x: 426, startPoint y: 115, endPoint x: 409, endPoint y: 119, distance: 16.9
paste input "**********"
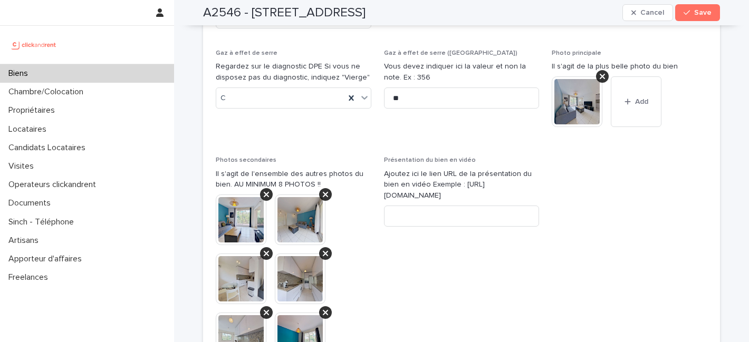
scroll to position [3945, 0]
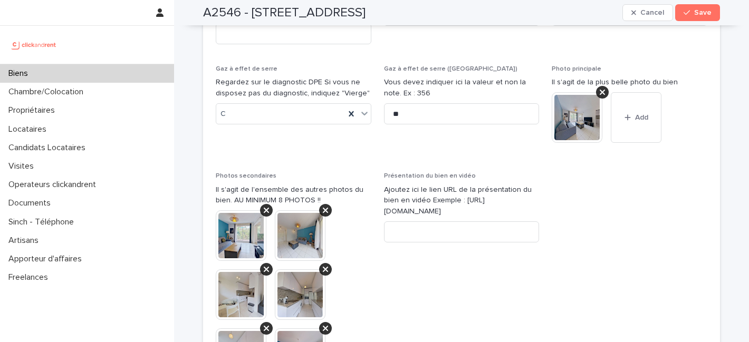
type input "**********"
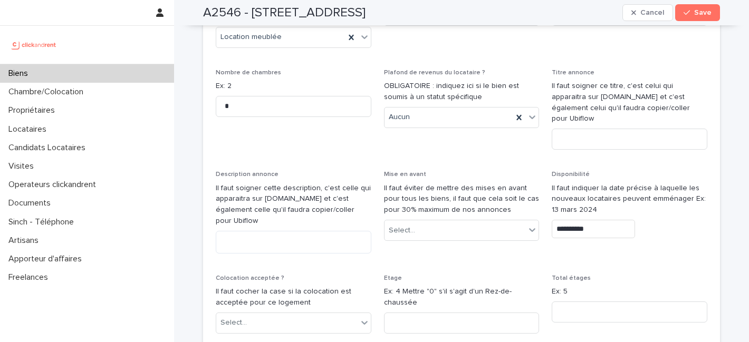
scroll to position [2786, 0]
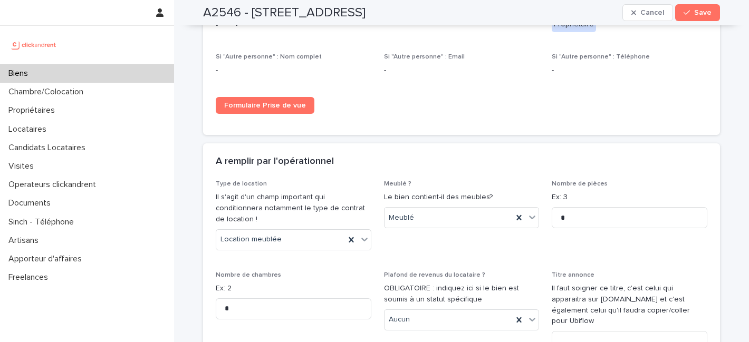
click at [495, 157] on div "A remplir par l'opérationnel" at bounding box center [461, 162] width 517 height 37
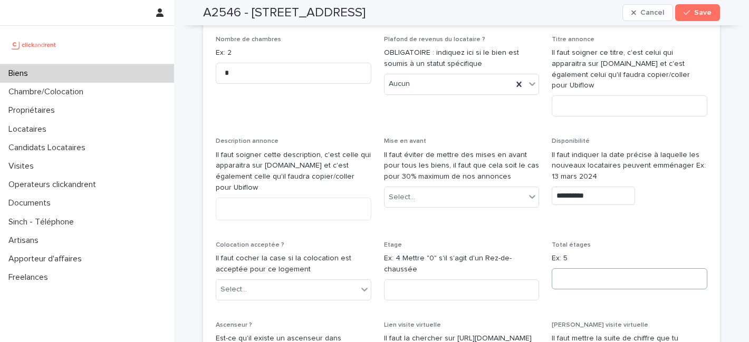
scroll to position [3090, 0]
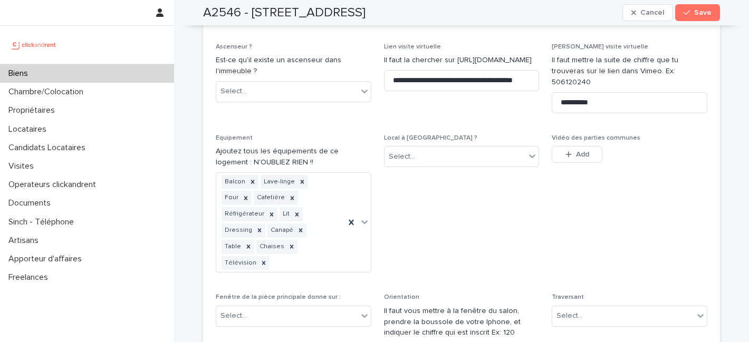
click at [518, 173] on span "Local à vélo ? Select..." at bounding box center [462, 208] width 156 height 147
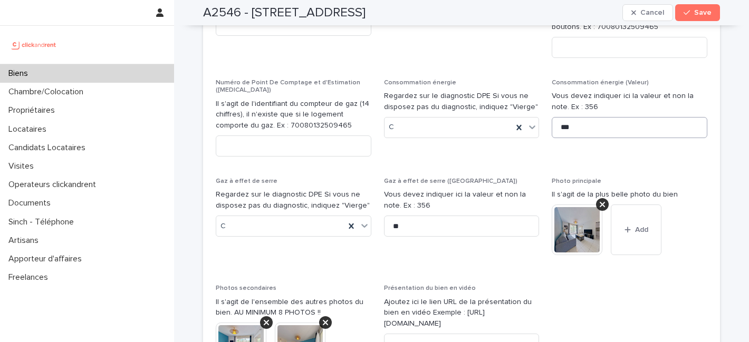
scroll to position [3687, 0]
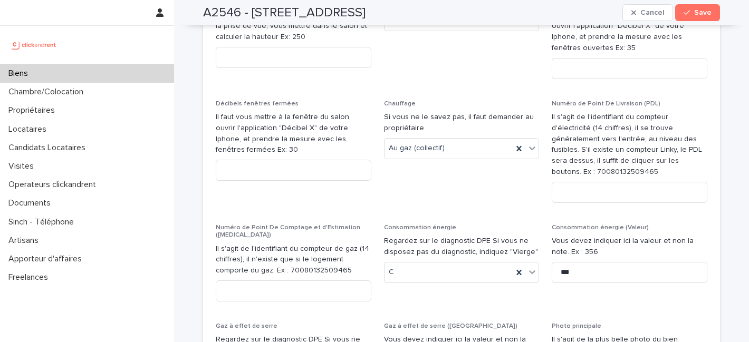
click at [465, 126] on span "Chauffage Si vous ne le savez pas, il faut demander au propriétaire Au gaz (col…" at bounding box center [462, 155] width 156 height 111
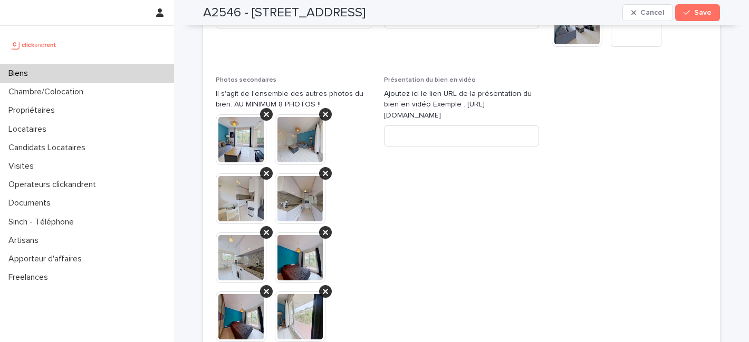
click at [508, 210] on span "Présentation du bien en vidéo Ajoutez ici le lien URL de la présentation du bie…" at bounding box center [462, 275] width 156 height 397
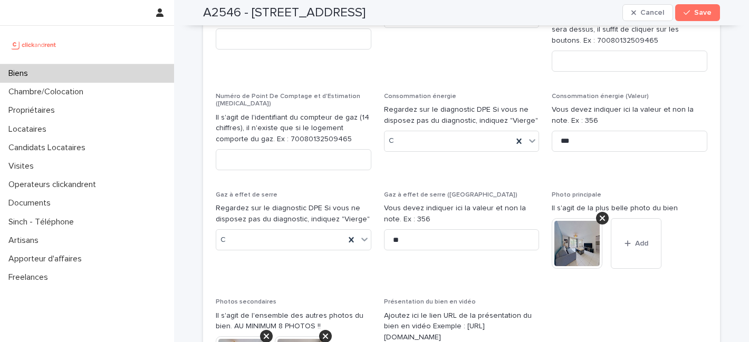
scroll to position [3807, 0]
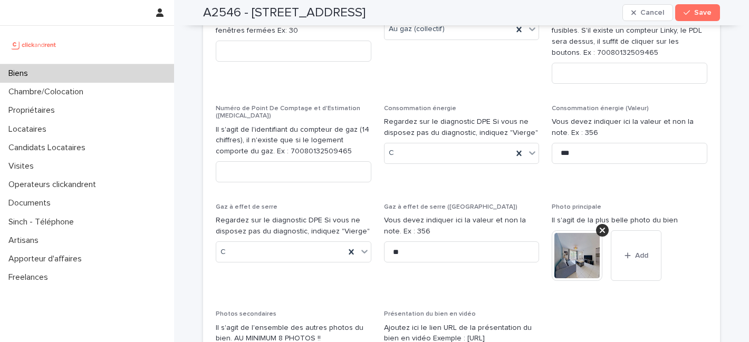
click at [521, 204] on span "Gaz à effet de serre (Valeur) Vous devez indiquer ici la valeur et non la note.…" at bounding box center [462, 251] width 156 height 94
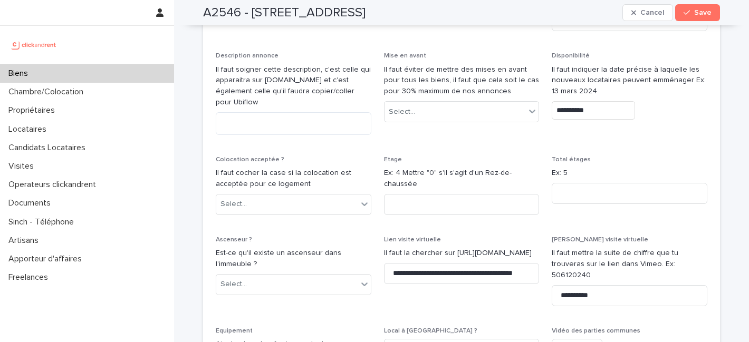
scroll to position [3104, 0]
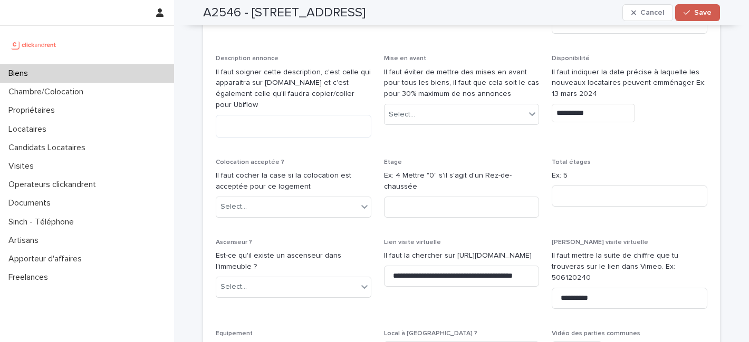
click at [688, 15] on div "button" at bounding box center [689, 12] width 11 height 7
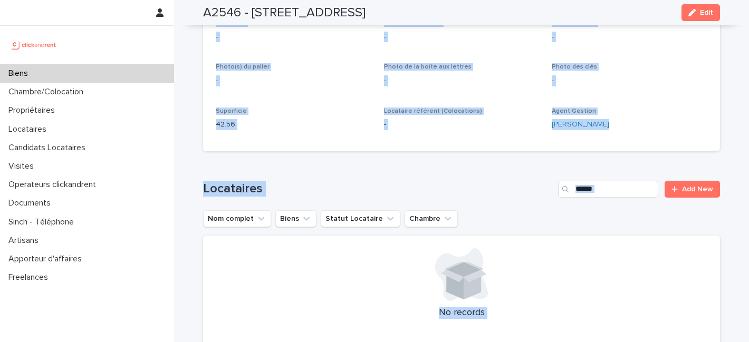
scroll to position [0, 0]
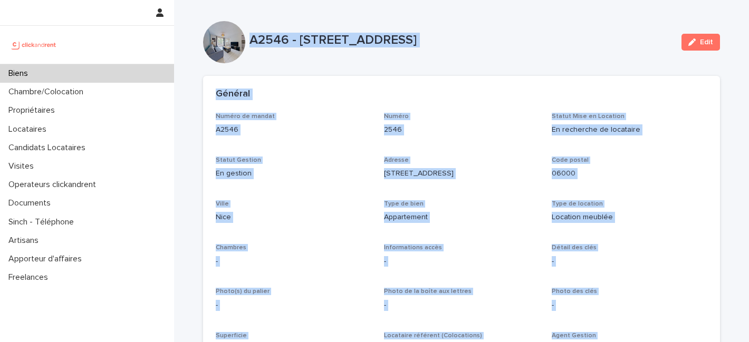
drag, startPoint x: 579, startPoint y: 177, endPoint x: 247, endPoint y: 42, distance: 358.3
copy div "A2546 - 1 rue des Étoiles, Nice 06000 Edit Sorry, there was an error saving you…"
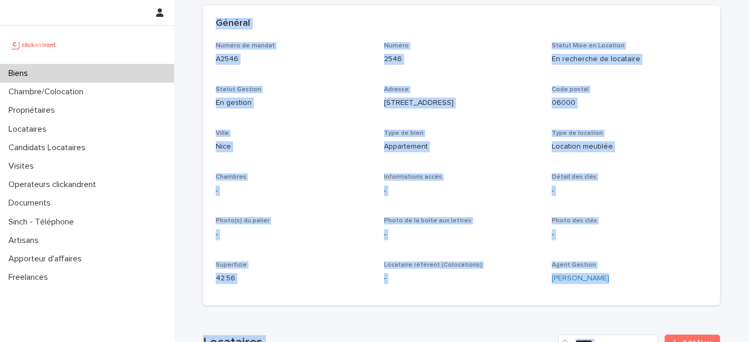
scroll to position [121, 0]
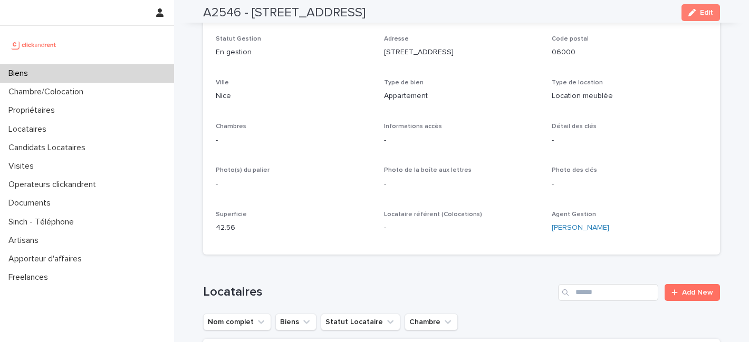
click at [496, 159] on div "Numéro de mandat A2546 Numéro 2546 Statut Mise en Location En recherche de loca…" at bounding box center [462, 117] width 492 height 251
click at [677, 15] on div "Edit" at bounding box center [698, 12] width 43 height 17
click at [683, 16] on button "Edit" at bounding box center [701, 12] width 39 height 17
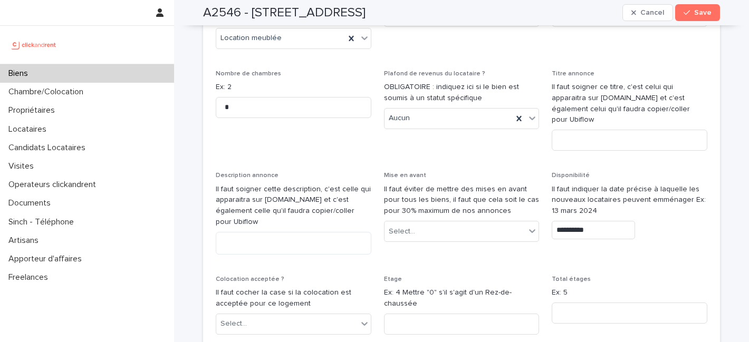
scroll to position [2934, 0]
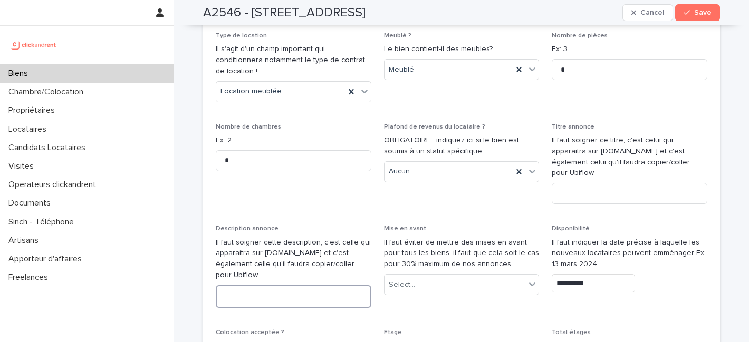
click at [261, 285] on textarea at bounding box center [294, 296] width 156 height 23
paste textarea "**********"
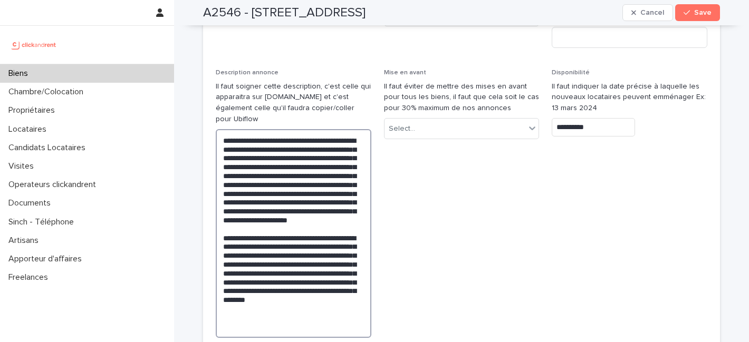
scroll to position [3099, 0]
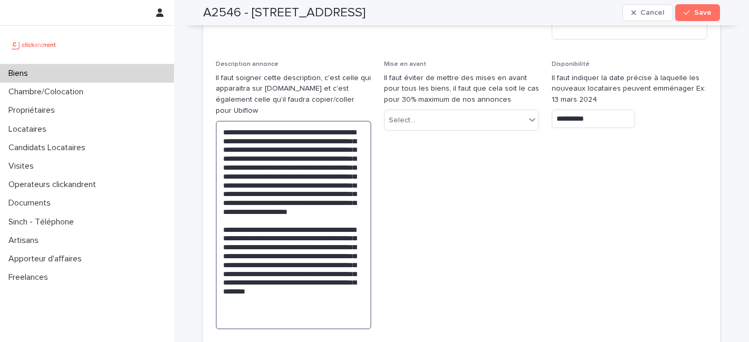
type textarea "**********"
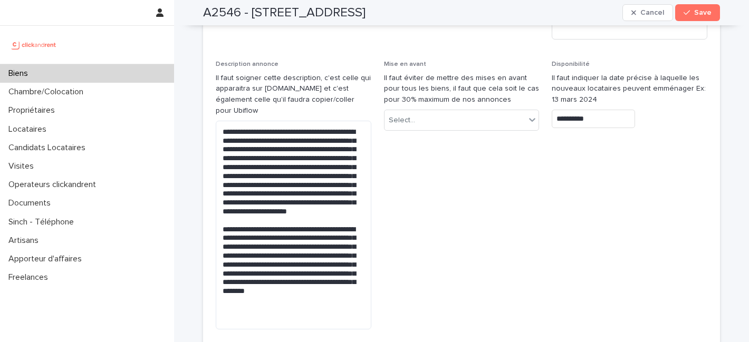
click at [465, 184] on span "Mise en avant Il faut éviter de mettre des mises en avant pour tous les biens, …" at bounding box center [462, 200] width 156 height 278
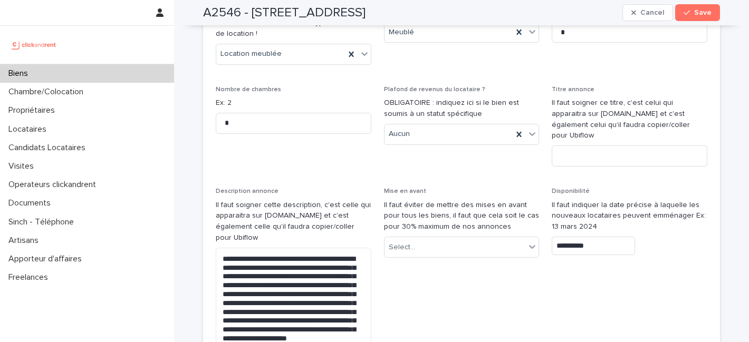
scroll to position [2961, 0]
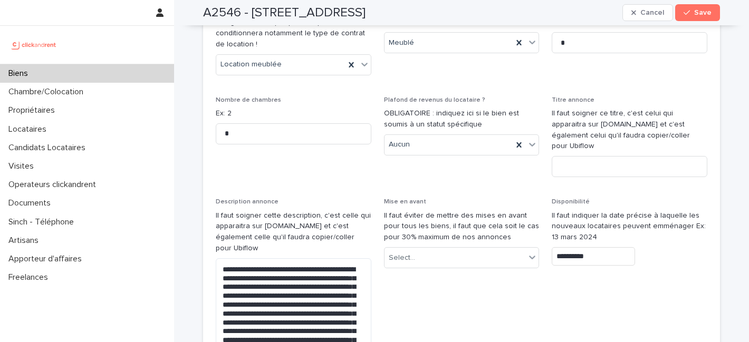
click at [513, 272] on span "Mise en avant Il faut éviter de mettre des mises en avant pour tous les biens, …" at bounding box center [462, 337] width 156 height 278
click at [589, 156] on input at bounding box center [630, 166] width 156 height 21
paste input "**********"
click at [586, 156] on input "**********" at bounding box center [630, 166] width 156 height 21
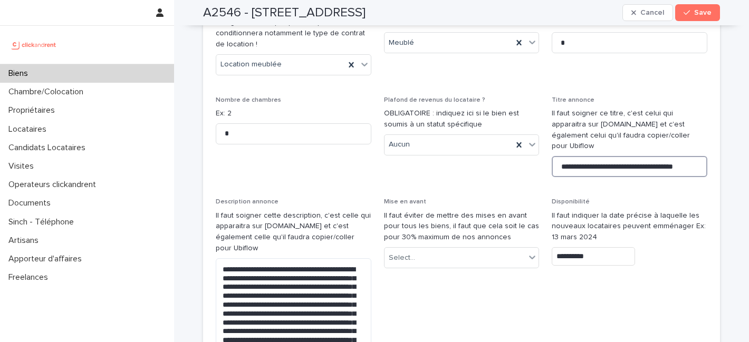
scroll to position [0, 0]
drag, startPoint x: 558, startPoint y: 133, endPoint x: 748, endPoint y: 135, distance: 190.5
click at [748, 135] on div "**********" at bounding box center [374, 171] width 749 height 342
paste input "********"
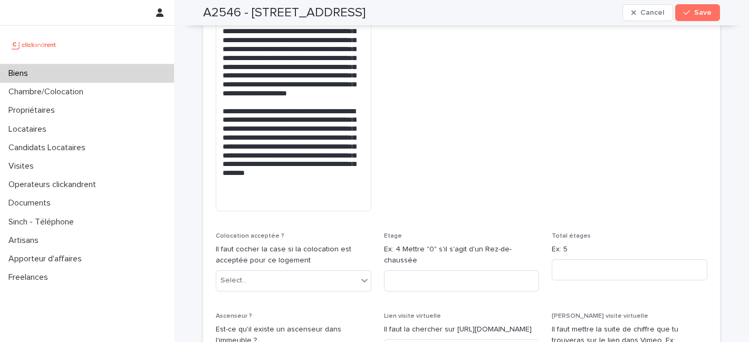
scroll to position [3553, 0]
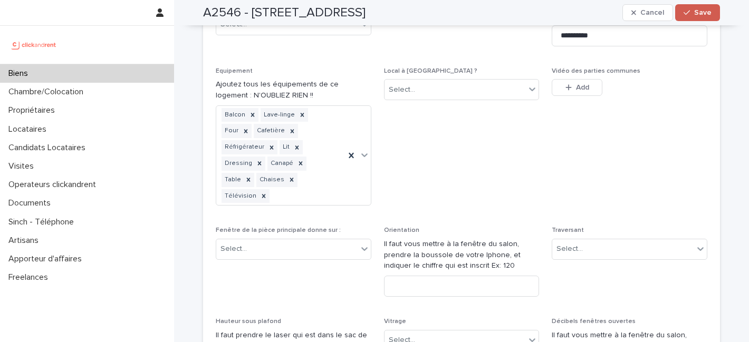
type input "**********"
click at [700, 15] on span "Save" at bounding box center [702, 12] width 17 height 7
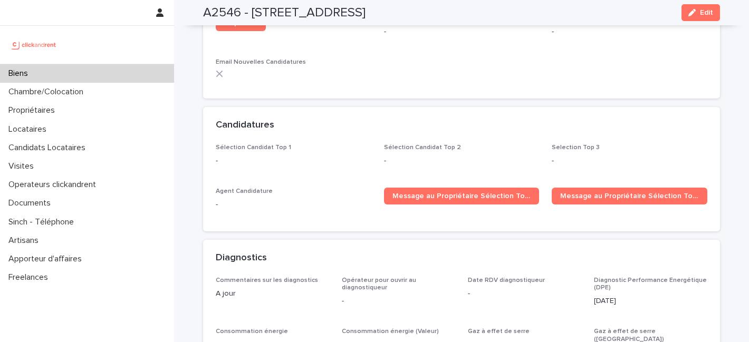
scroll to position [2910, 0]
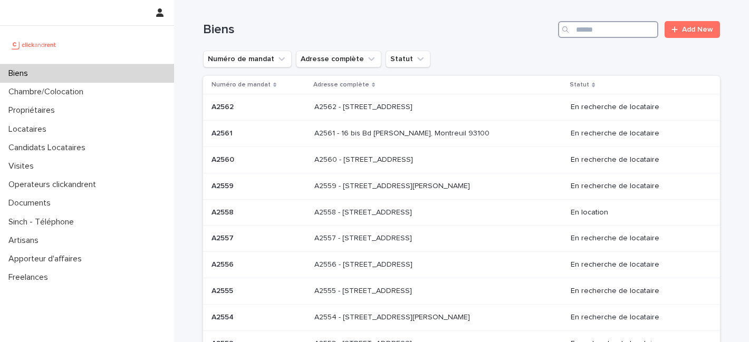
click at [619, 30] on input "Search" at bounding box center [608, 29] width 100 height 17
paste input "*****"
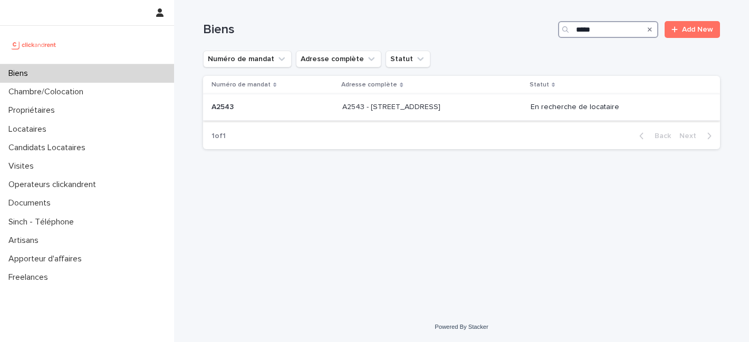
type input "*****"
click at [420, 107] on p "A2543 - [STREET_ADDRESS]" at bounding box center [392, 106] width 100 height 11
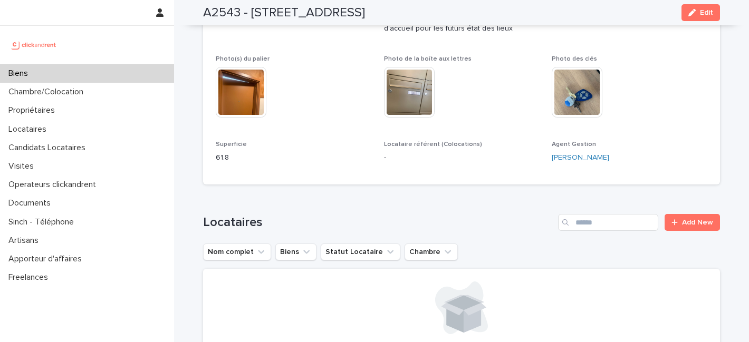
scroll to position [929, 0]
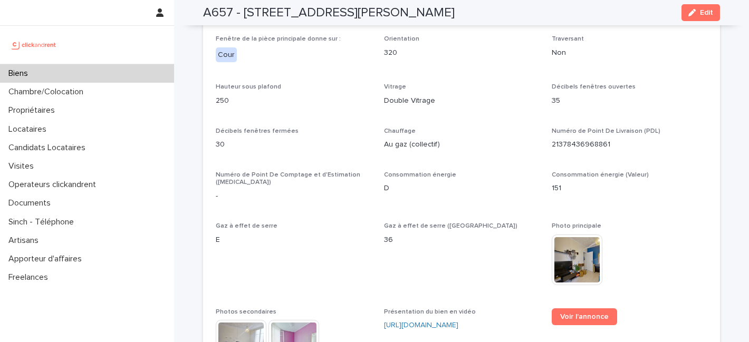
scroll to position [2401, 0]
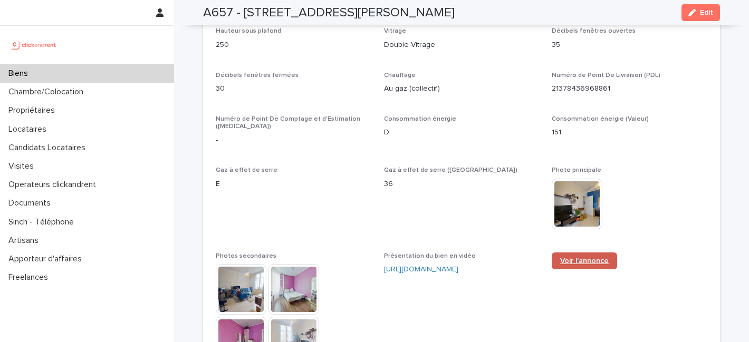
click at [599, 257] on span "Voir l'annonce" at bounding box center [584, 260] width 49 height 7
click at [30, 76] on p "Biens" at bounding box center [20, 74] width 32 height 10
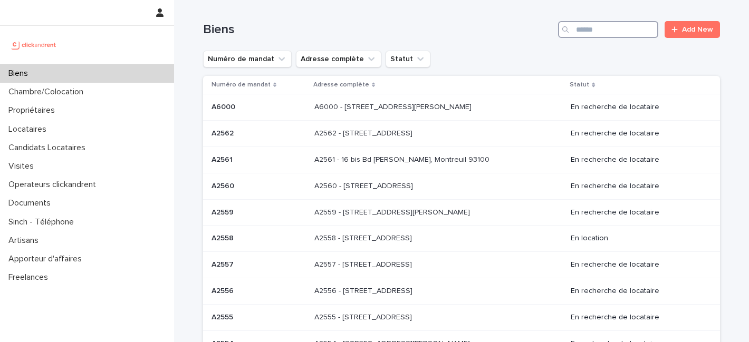
click at [610, 33] on input "Search" at bounding box center [608, 29] width 100 height 17
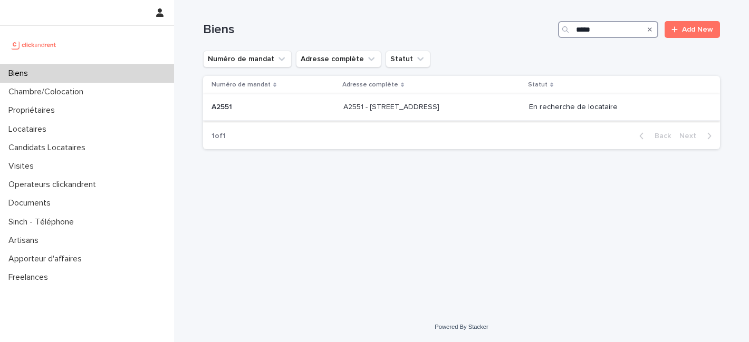
type input "*****"
click at [392, 107] on p "A2551 - [STREET_ADDRESS]" at bounding box center [392, 106] width 98 height 11
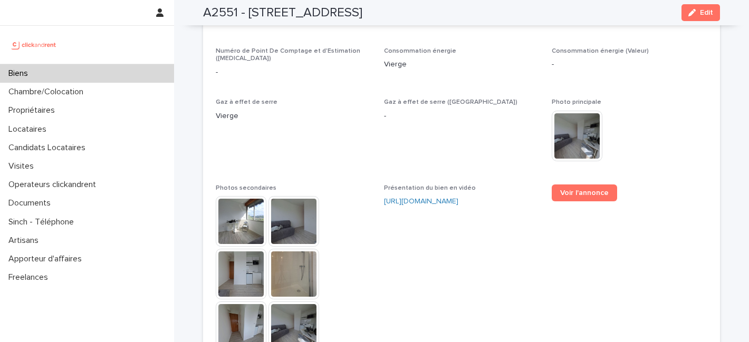
scroll to position [2424, 0]
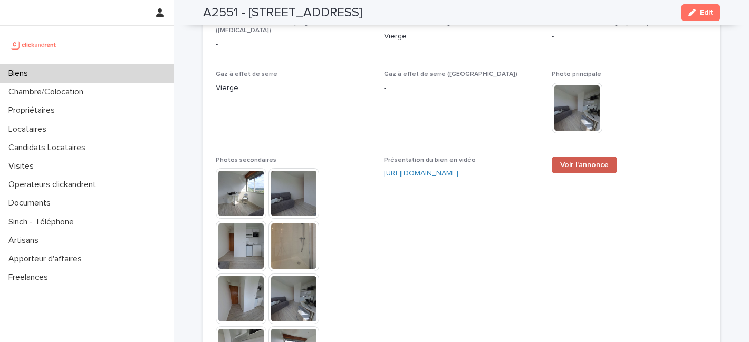
click at [580, 157] on link "Voir l'annonce" at bounding box center [584, 165] width 65 height 17
click at [71, 72] on div "Biens" at bounding box center [87, 73] width 174 height 18
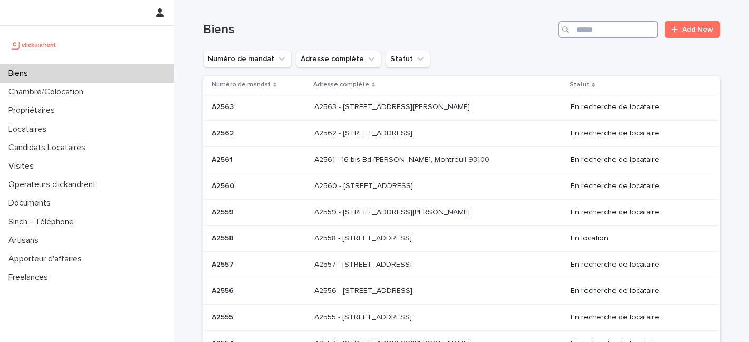
click at [595, 33] on input "Search" at bounding box center [608, 29] width 100 height 17
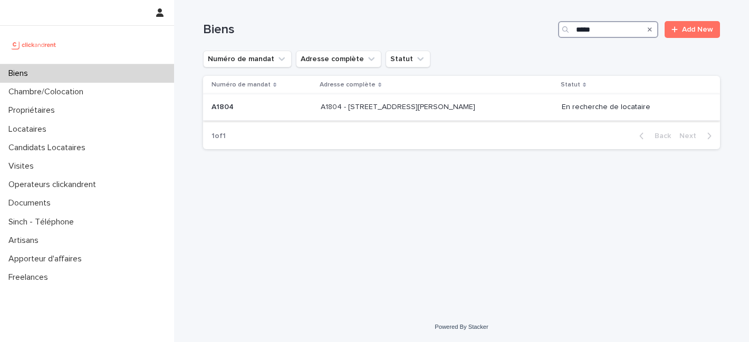
type input "*****"
click at [351, 110] on p "A1804 - [STREET_ADDRESS][PERSON_NAME]" at bounding box center [399, 106] width 157 height 11
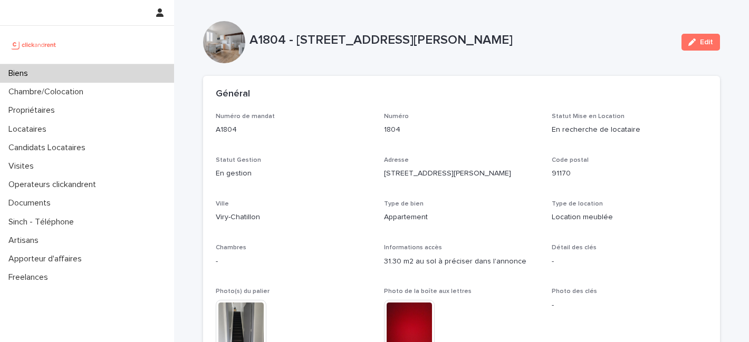
click at [605, 46] on p "A1804 - [STREET_ADDRESS][PERSON_NAME]" at bounding box center [462, 40] width 424 height 15
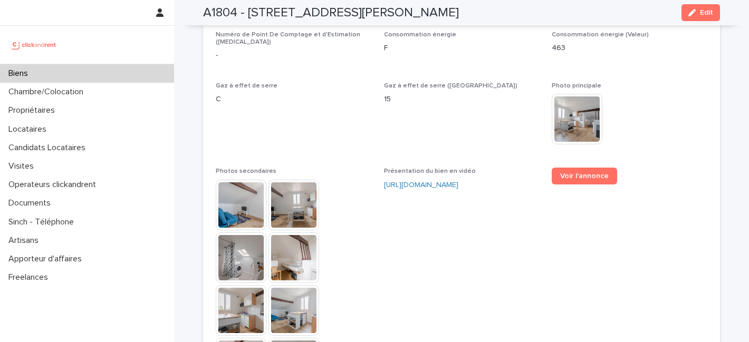
scroll to position [2289, 0]
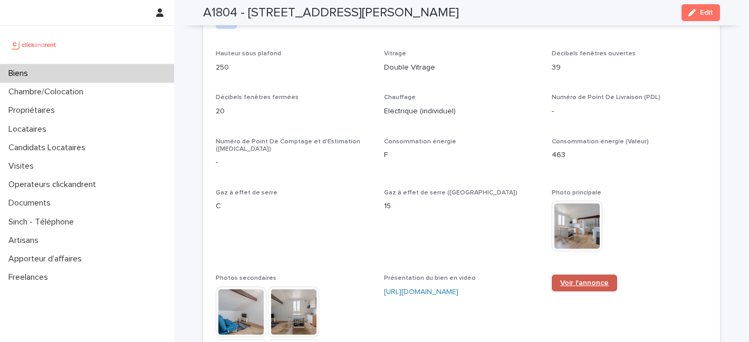
click at [584, 280] on span "Voir l'annonce" at bounding box center [584, 283] width 49 height 7
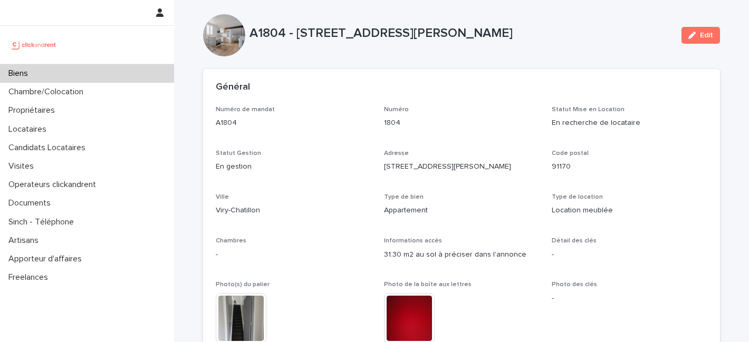
scroll to position [0, 0]
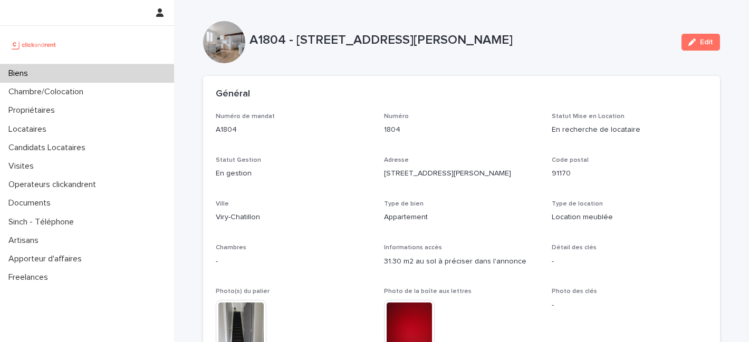
click at [35, 74] on p "Biens" at bounding box center [20, 74] width 32 height 10
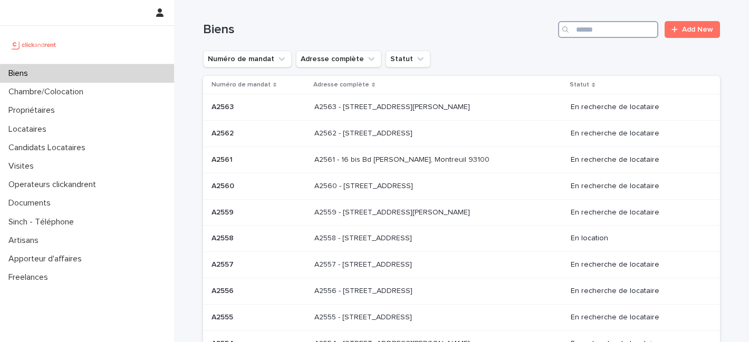
click at [581, 25] on input "Search" at bounding box center [608, 29] width 100 height 17
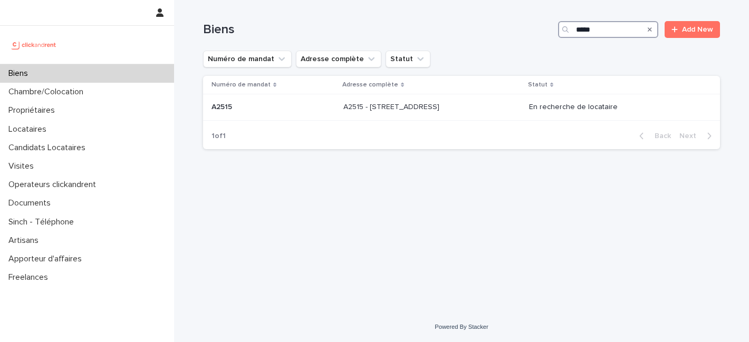
type input "*****"
click at [460, 54] on div "Numéro de mandat Adresse complète Statut" at bounding box center [461, 59] width 517 height 17
click at [504, 43] on div "Biens ***** Add New" at bounding box center [461, 25] width 517 height 51
click at [516, 240] on div "Loading... Saving… Loading... Saving… Biens ***** Add New Numéro de mandat Adre…" at bounding box center [462, 143] width 528 height 286
click at [493, 63] on div "Numéro de mandat Adresse complète Statut" at bounding box center [461, 59] width 517 height 17
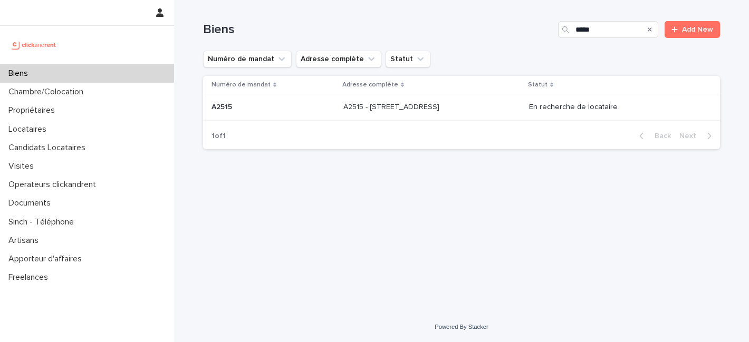
click at [491, 259] on div "Loading... Saving… Loading... Saving… Biens ***** Add New Numéro de mandat Adre…" at bounding box center [462, 143] width 528 height 286
click at [407, 112] on p "A2515 - [STREET_ADDRESS]" at bounding box center [392, 106] width 98 height 11
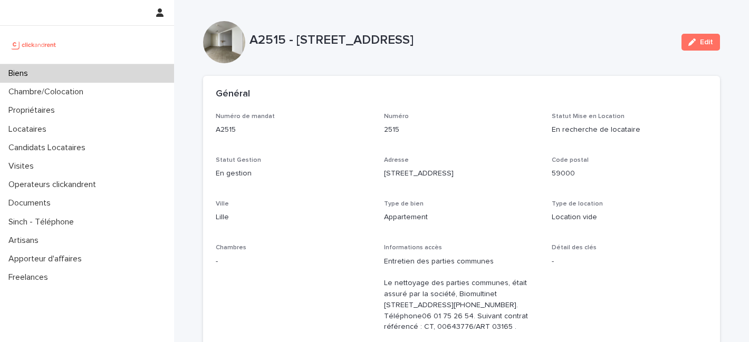
click at [40, 77] on div "Biens" at bounding box center [87, 73] width 174 height 18
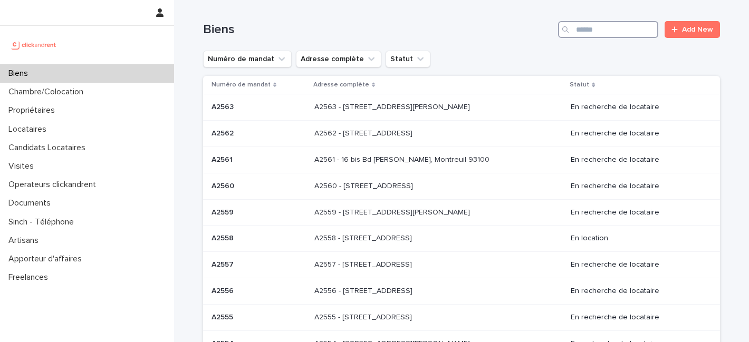
click at [594, 37] on input "Search" at bounding box center [608, 29] width 100 height 17
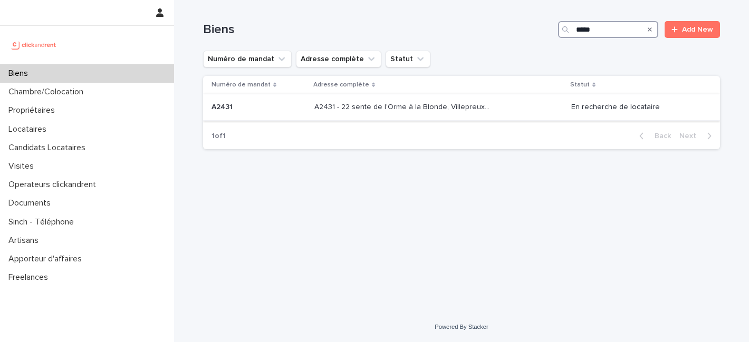
type input "*****"
click at [378, 108] on p "A2431 - 22 sente de l’Orme à la Blonde, Villepreux 78450" at bounding box center [403, 106] width 178 height 11
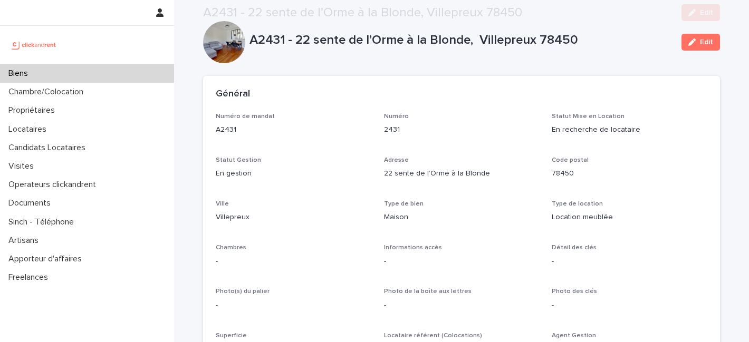
scroll to position [642, 0]
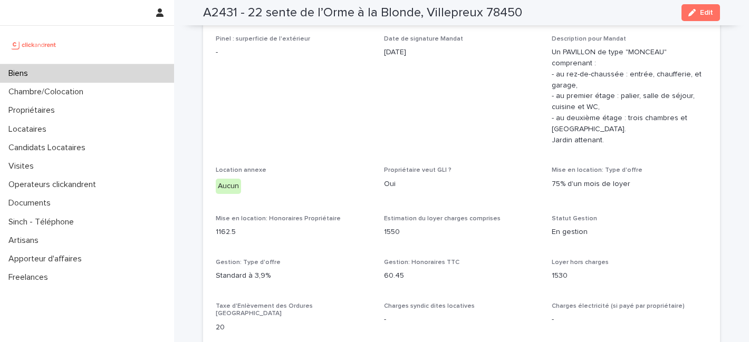
click at [223, 10] on h2 "A2431 - 22 sente de l’Orme à la Blonde, Villepreux 78450" at bounding box center [362, 12] width 319 height 15
copy h2 "A2431"
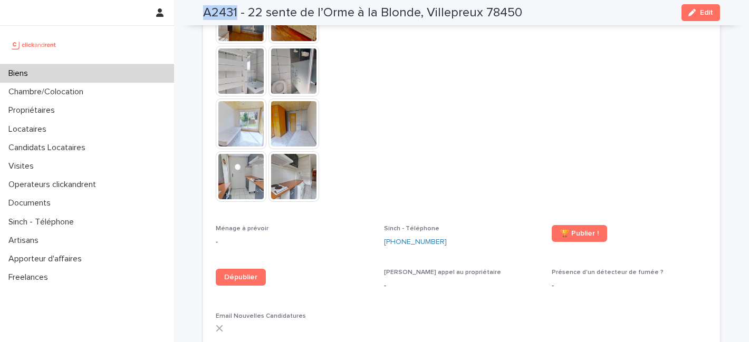
scroll to position [2457, 0]
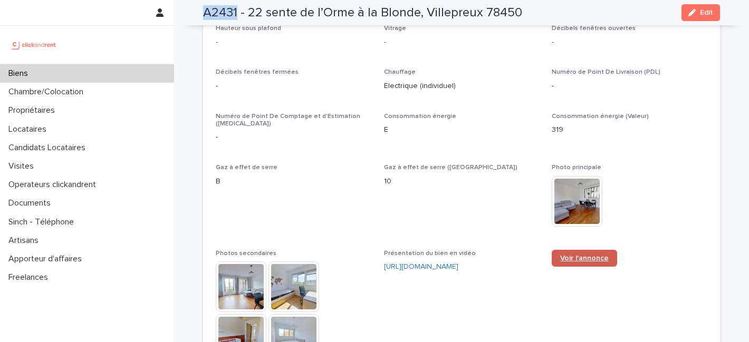
click at [580, 255] on span "Voir l'annonce" at bounding box center [584, 258] width 49 height 7
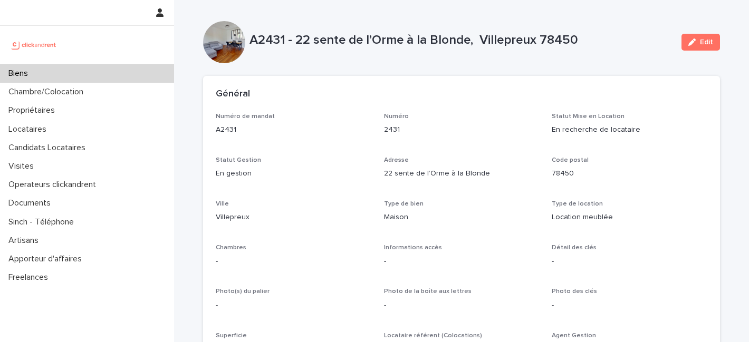
scroll to position [642, 0]
